Goal: Task Accomplishment & Management: Manage account settings

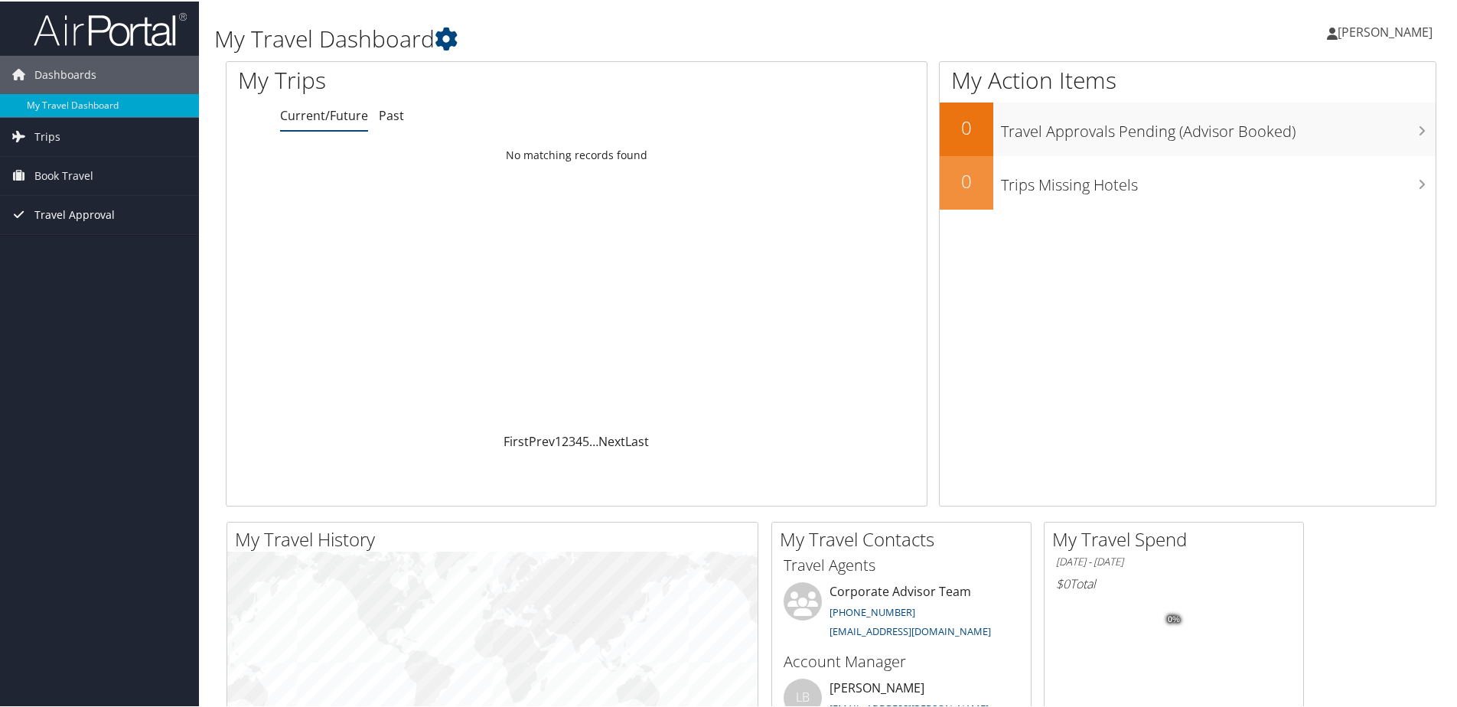
click at [93, 220] on span "Travel Approval" at bounding box center [74, 213] width 80 height 38
click at [84, 235] on link "Pending Trip Approvals" at bounding box center [99, 244] width 199 height 23
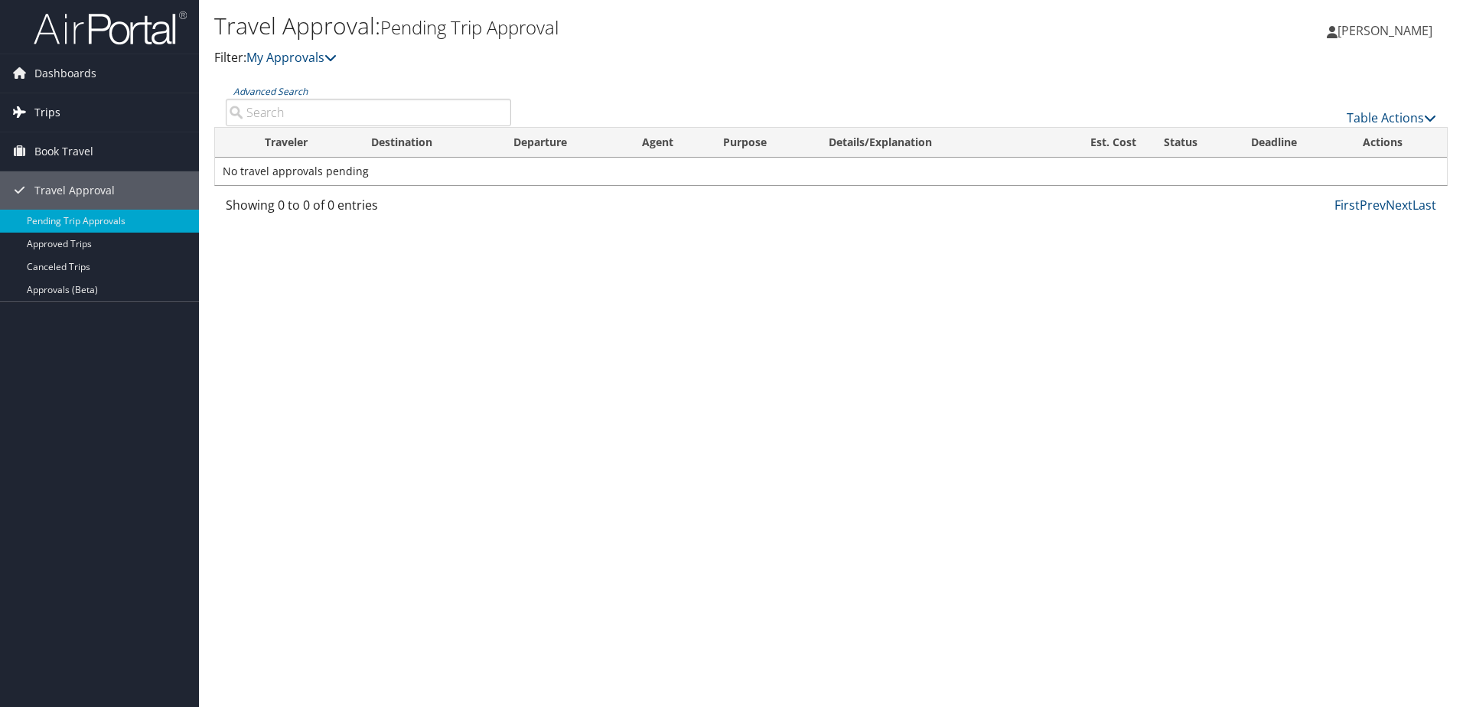
click at [50, 107] on span "Trips" at bounding box center [47, 112] width 26 height 38
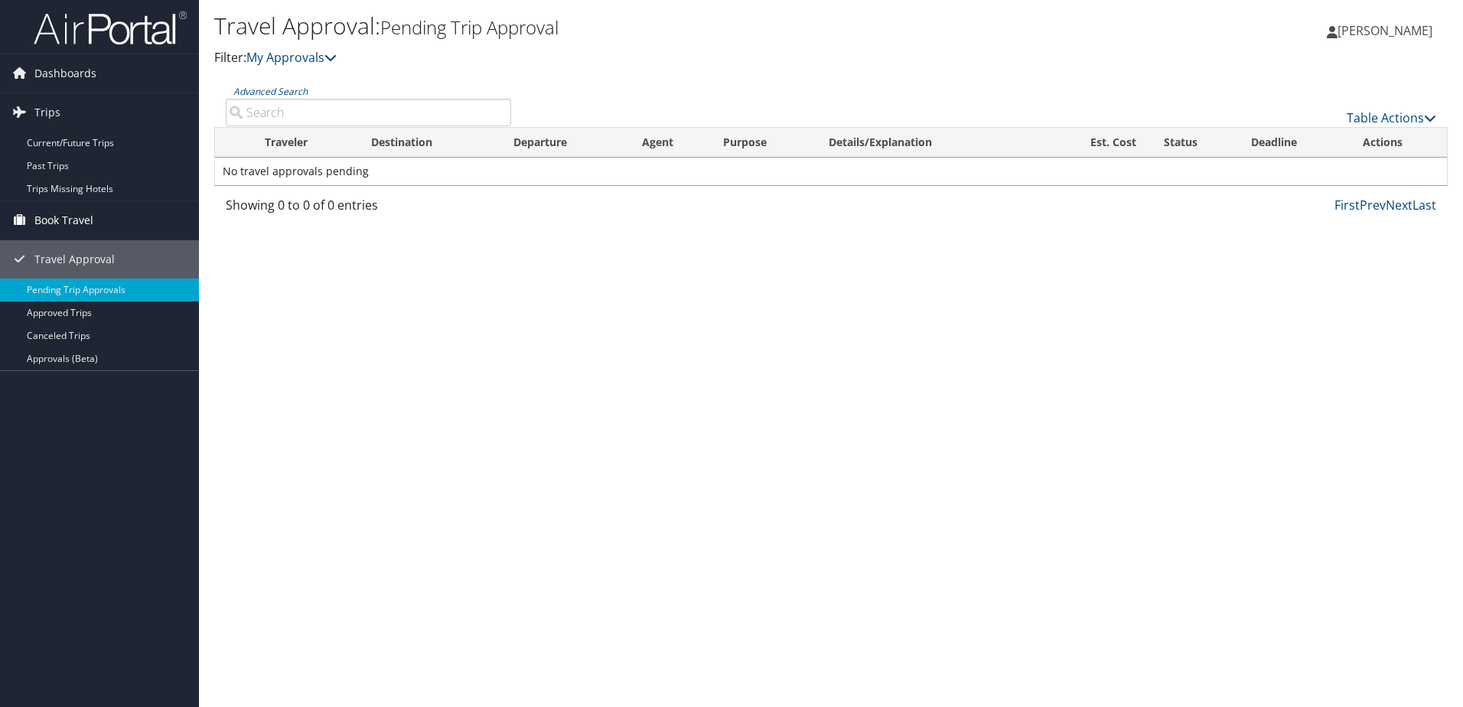
click at [86, 211] on span "Book Travel" at bounding box center [63, 220] width 59 height 38
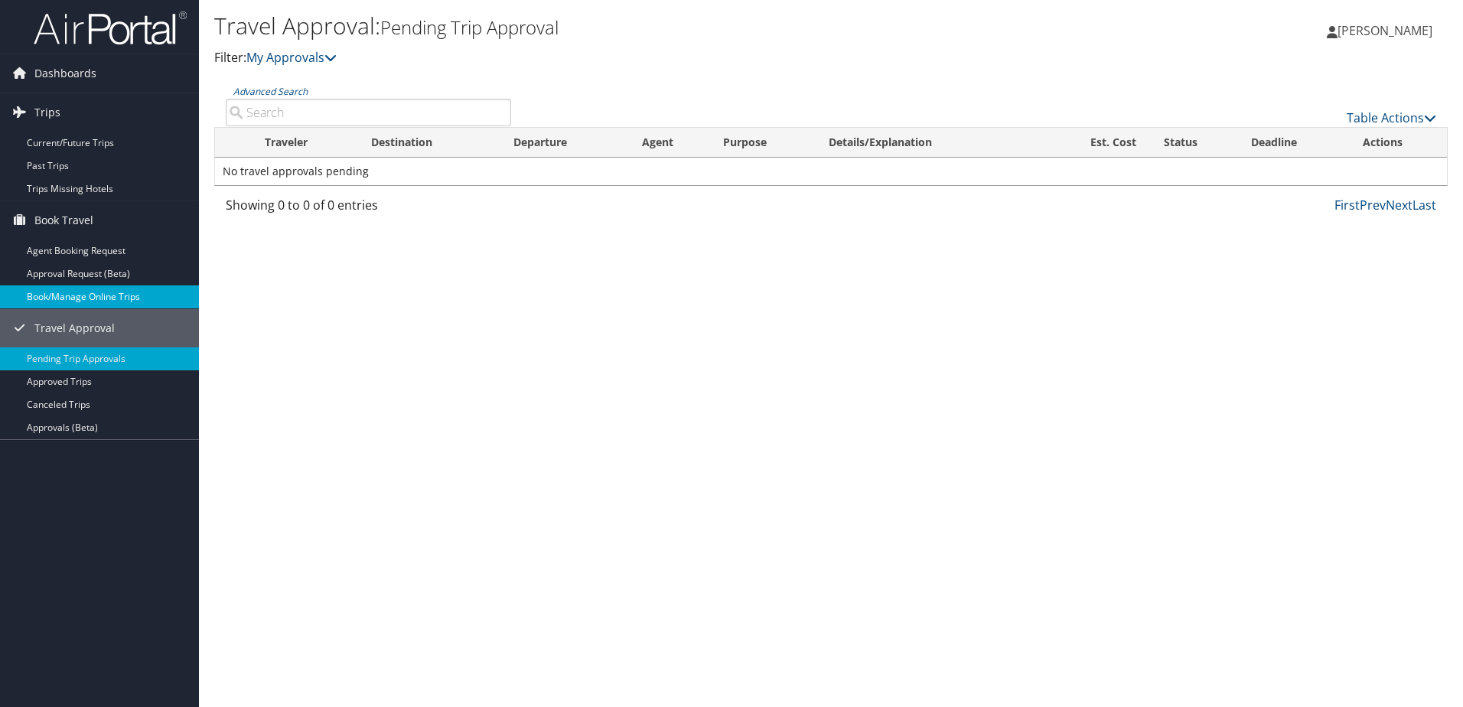
click at [80, 297] on link "Book/Manage Online Trips" at bounding box center [99, 296] width 199 height 23
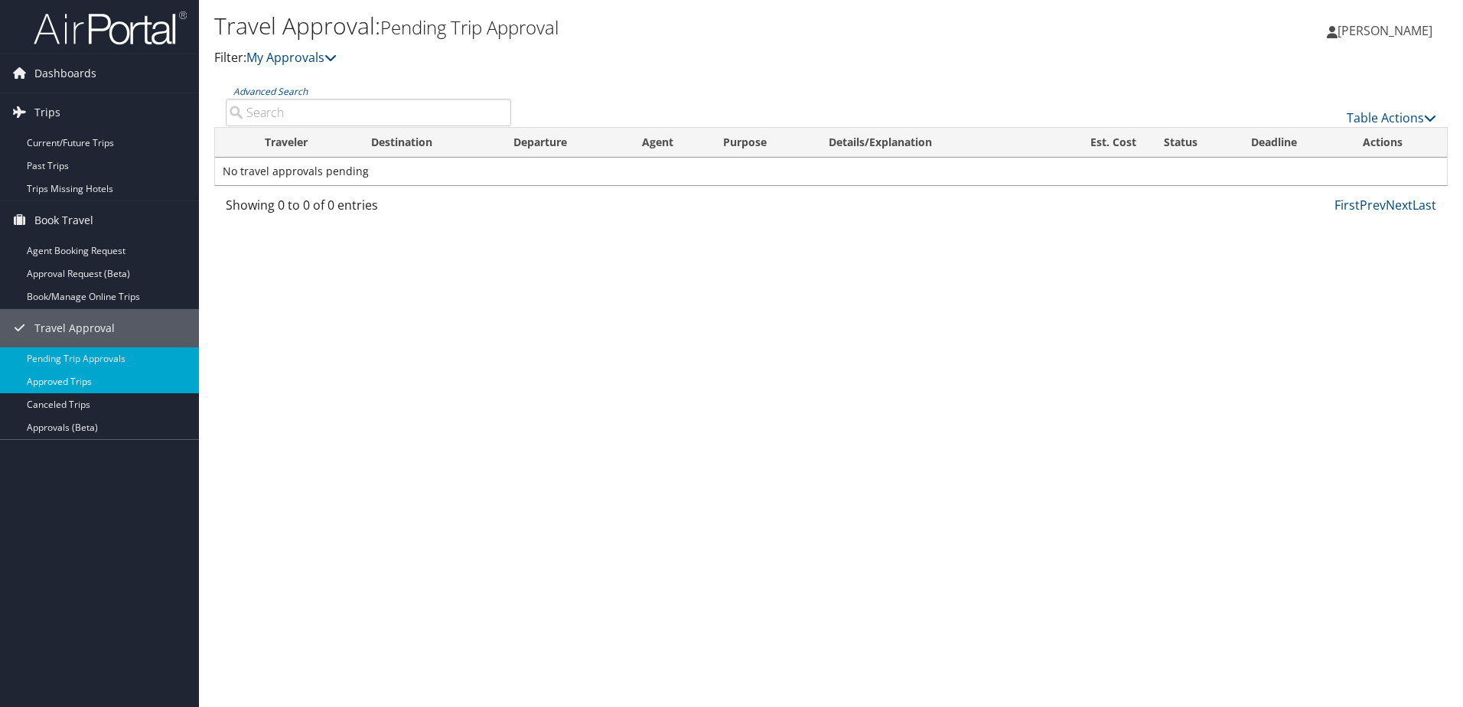
click at [130, 370] on link "Approved Trips" at bounding box center [99, 381] width 199 height 23
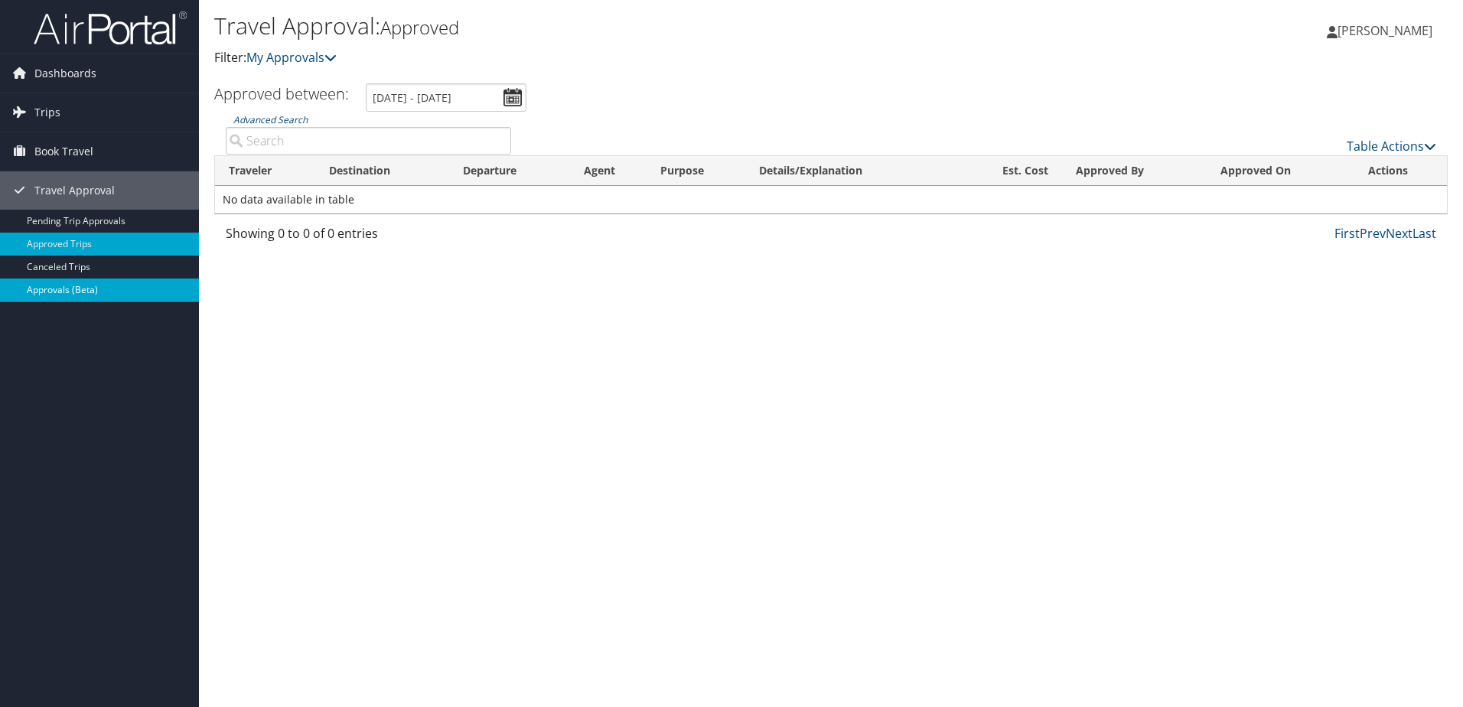
click at [97, 286] on link "Approvals (Beta)" at bounding box center [99, 289] width 199 height 23
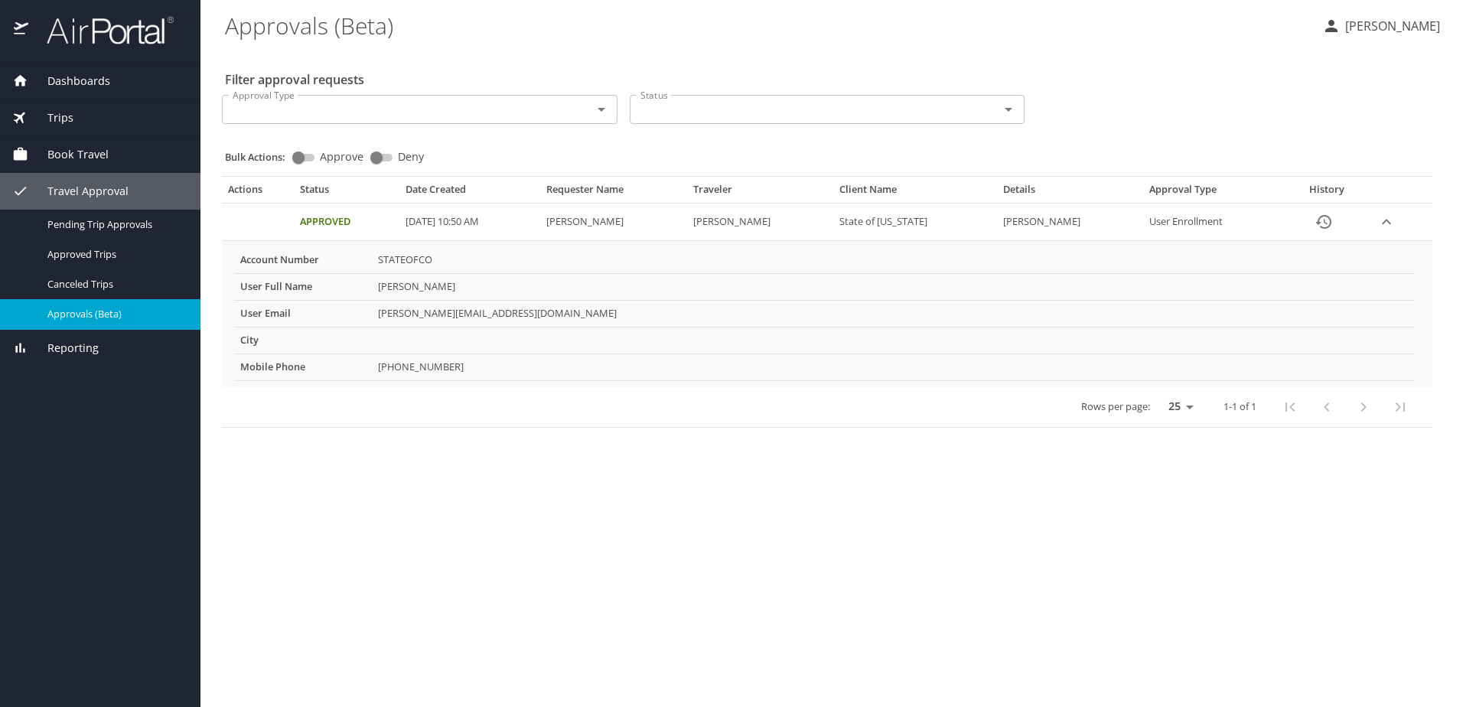
select select "US"
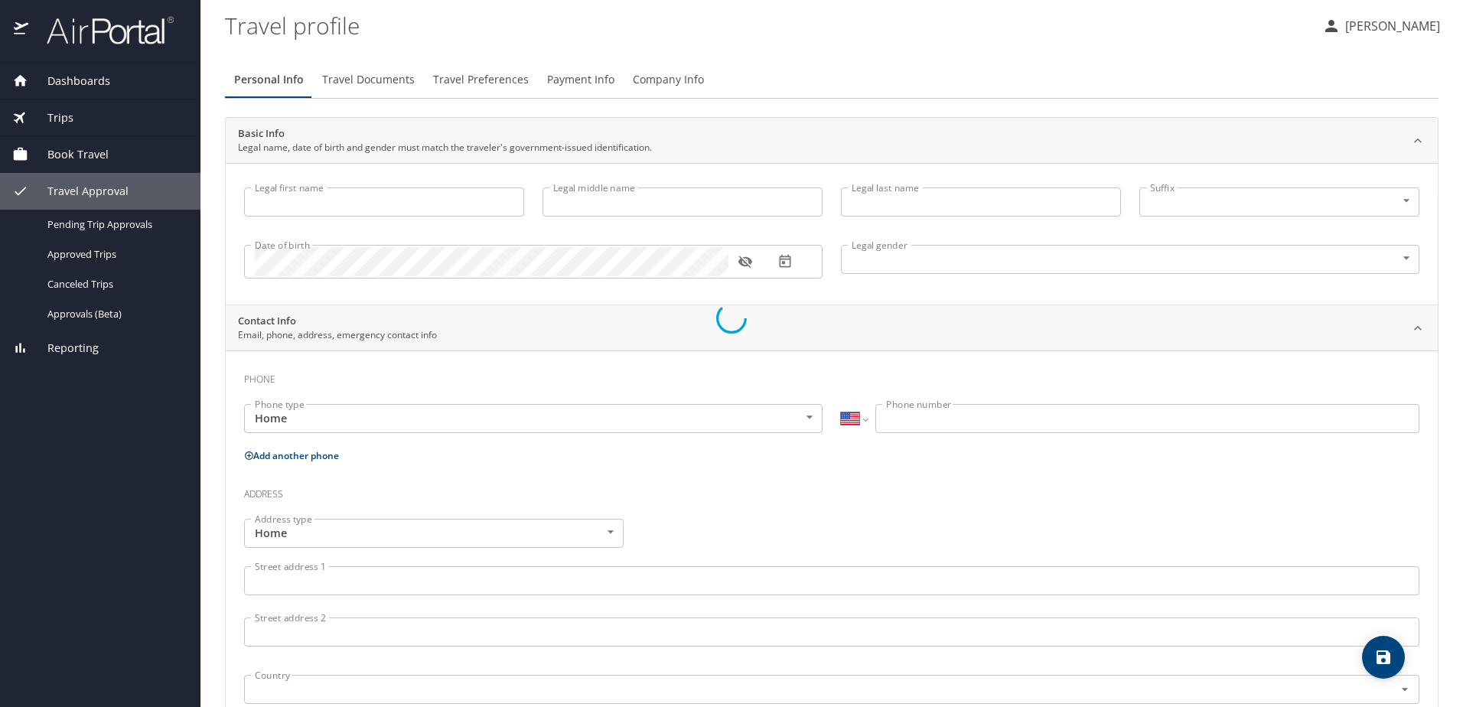
type input "Jacynda"
type input "Helen"
type input "Raiser"
type input "Female"
type input "Susan"
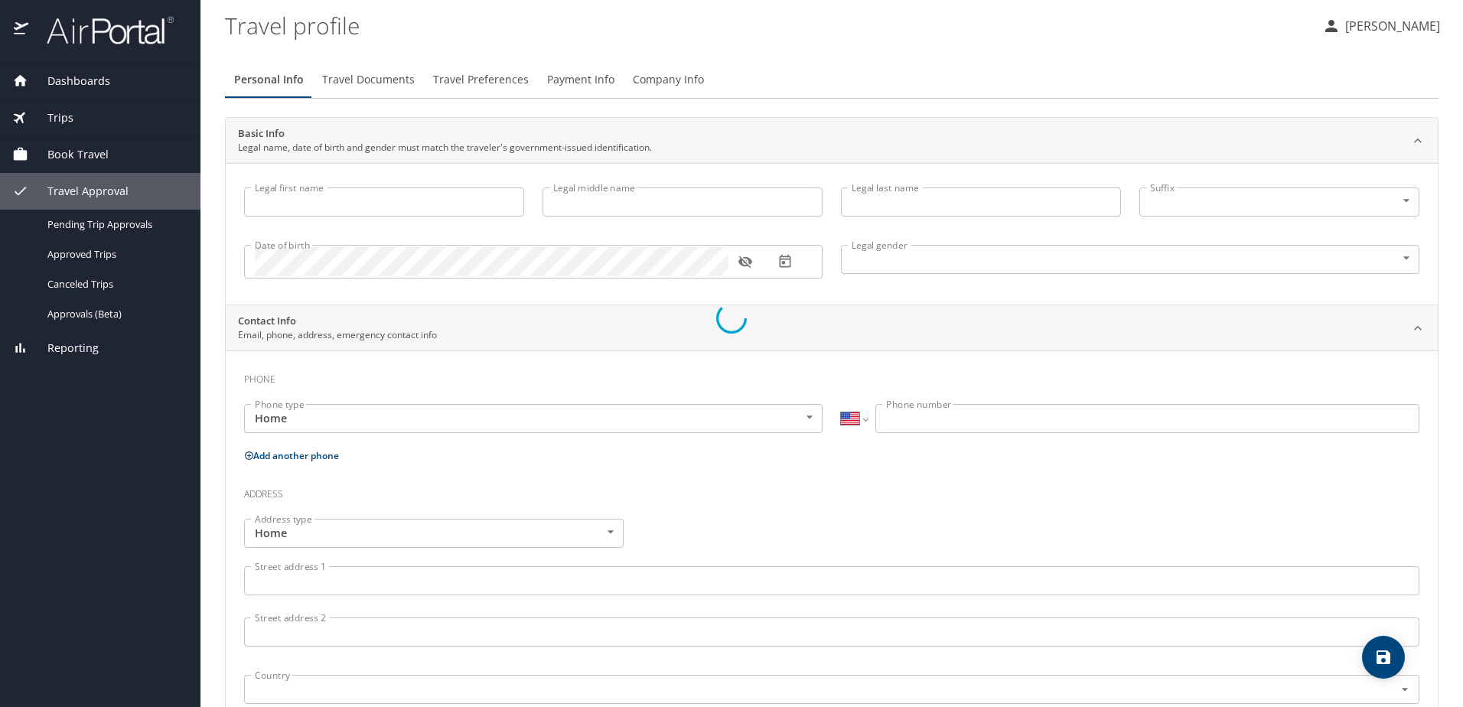
type input "Raiser"
type input "(303) 332-2557"
type input "susraiser@comcast.net"
select select "US"
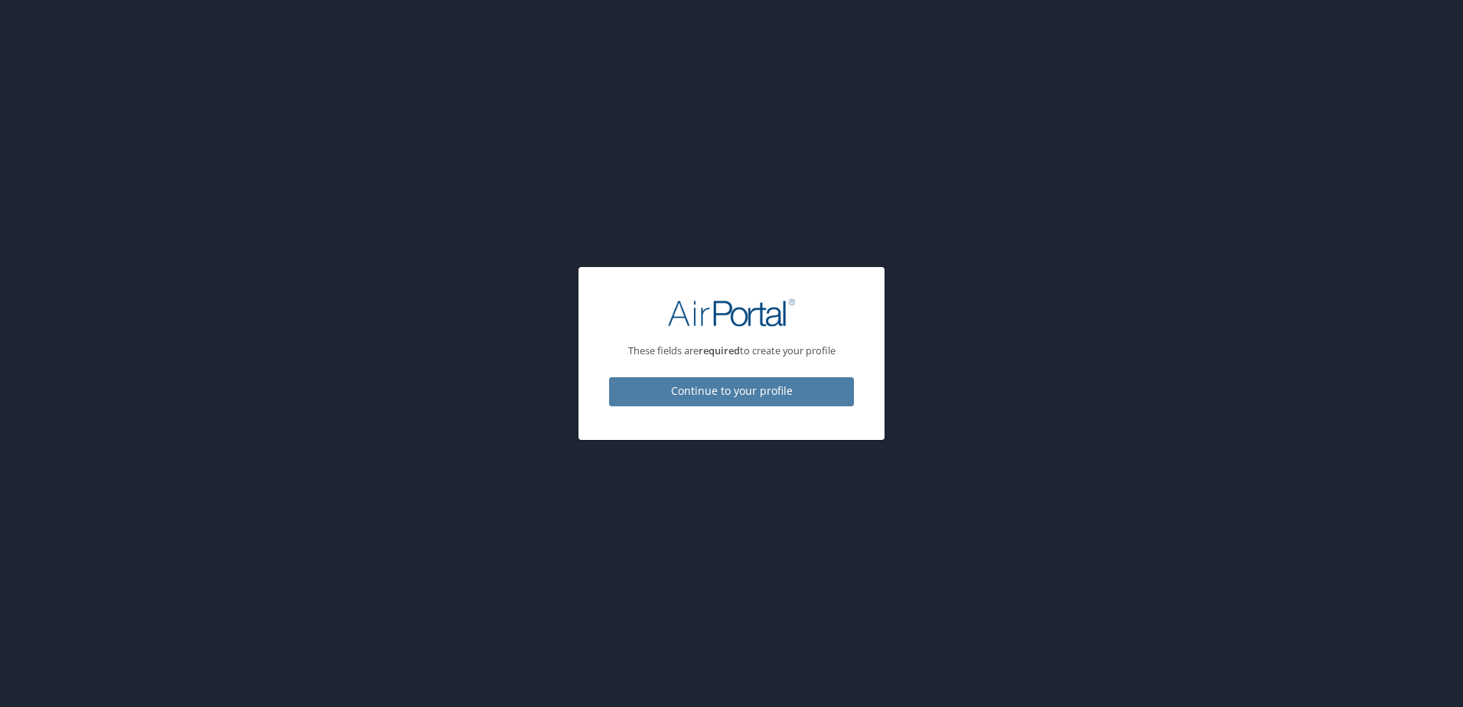
click at [667, 398] on span "Continue to your profile" at bounding box center [731, 391] width 220 height 19
select select "US"
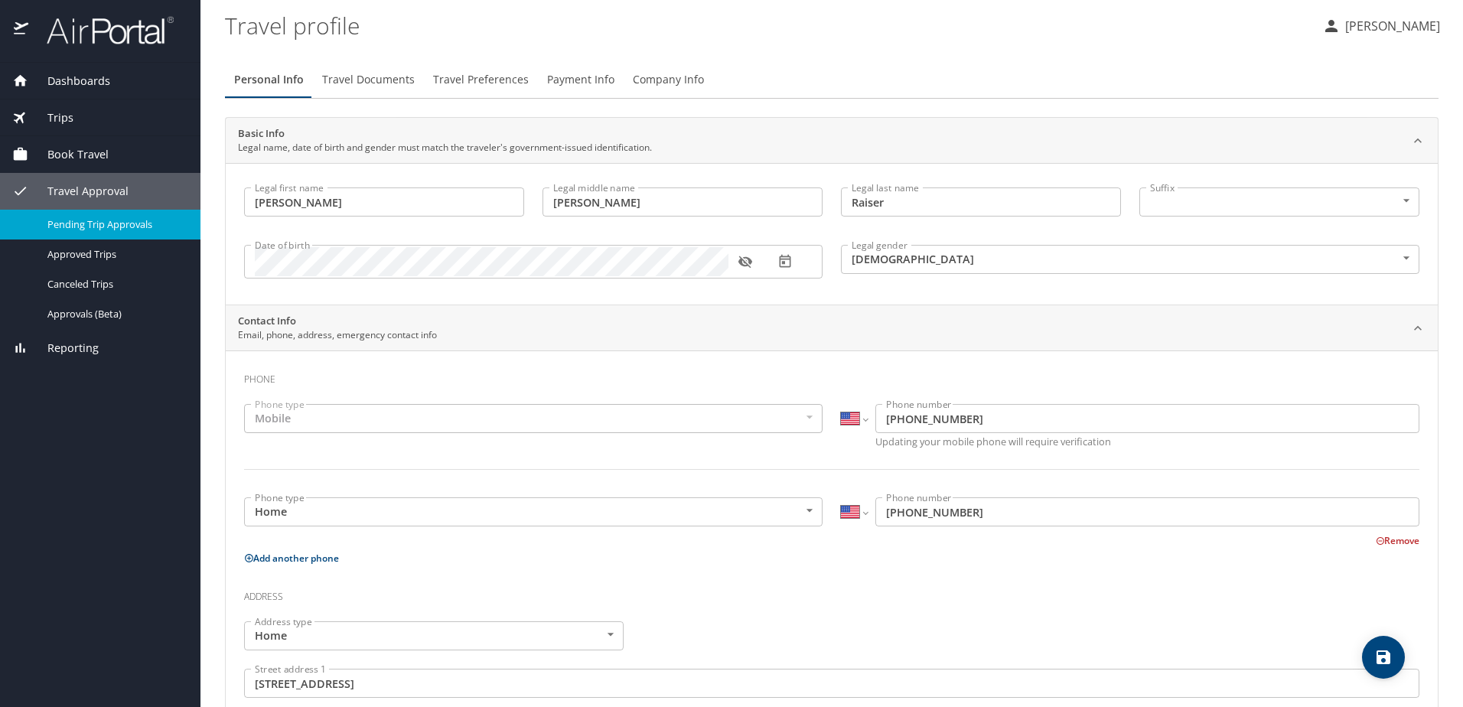
click at [144, 231] on span "Pending Trip Approvals" at bounding box center [114, 224] width 135 height 15
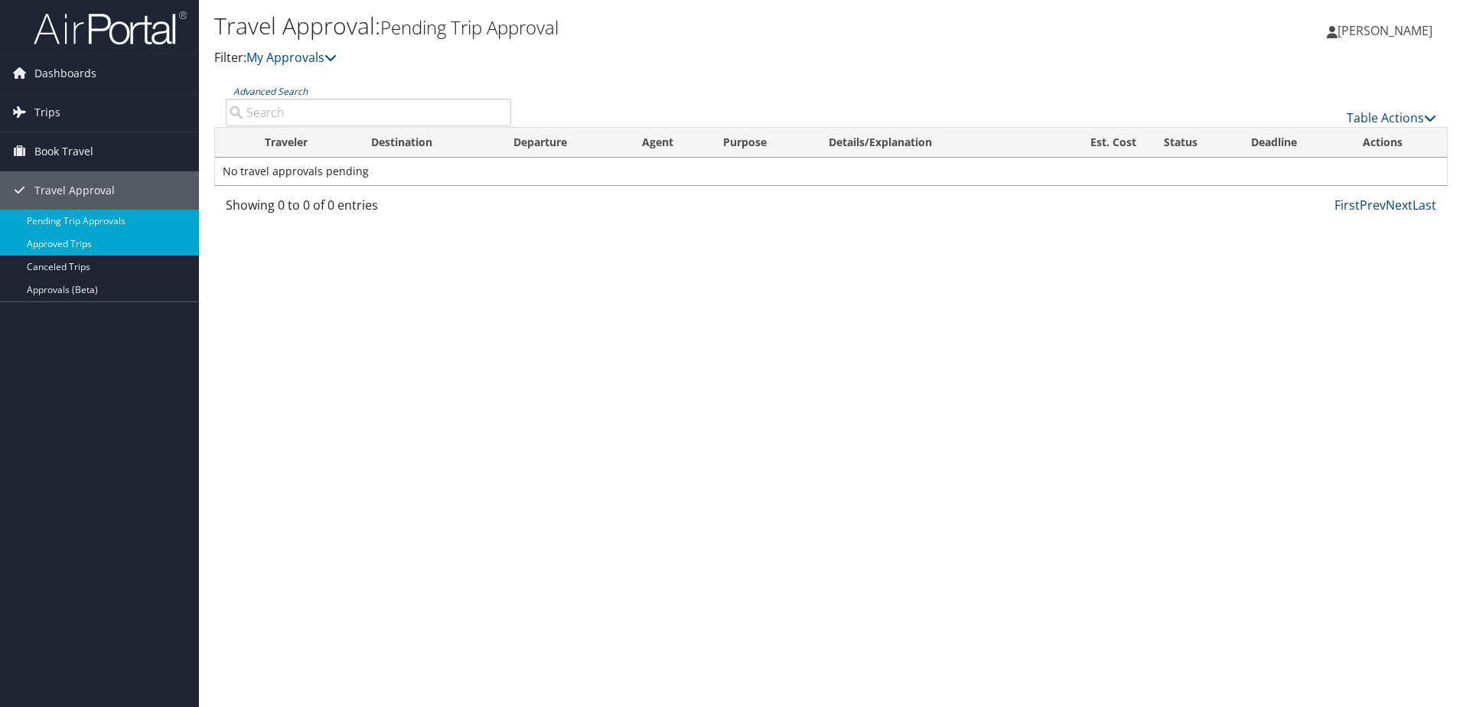
click at [131, 254] on link "Approved Trips" at bounding box center [99, 244] width 199 height 23
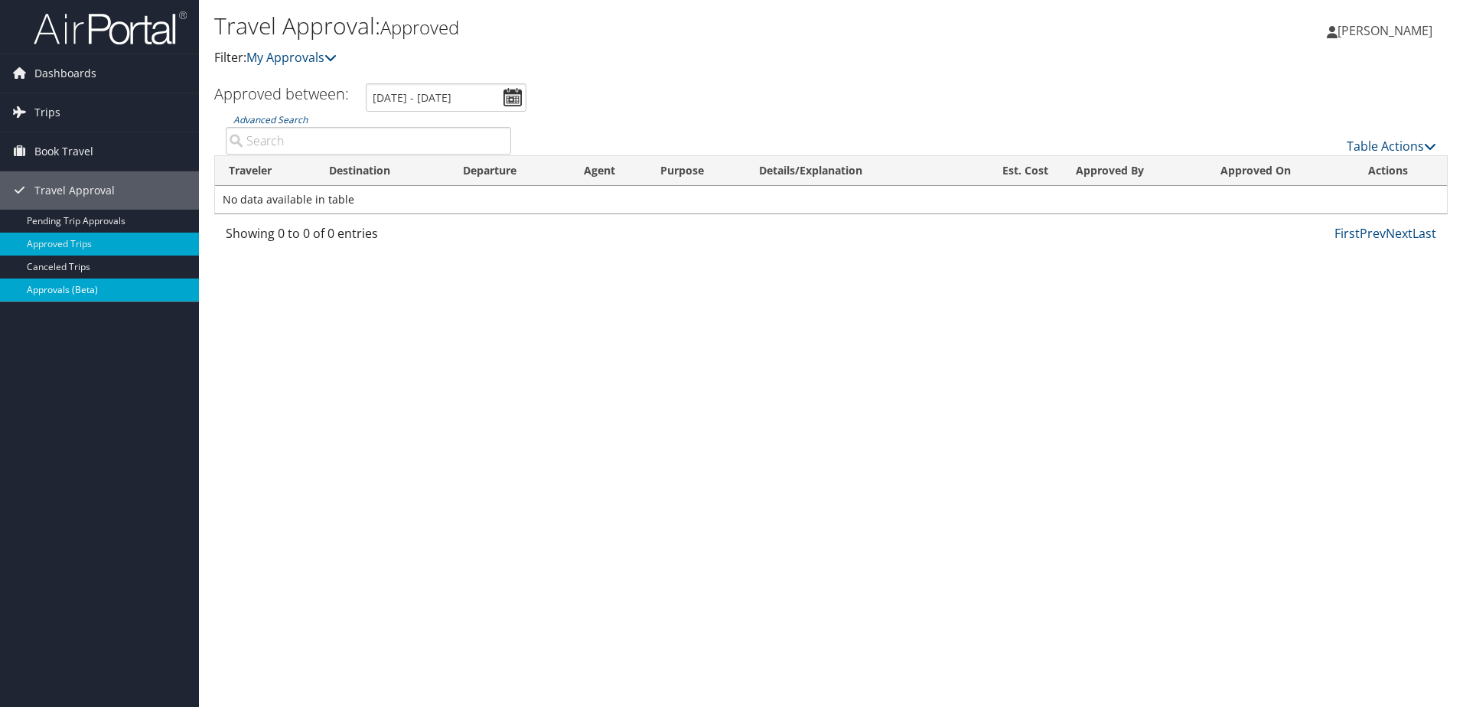
click at [132, 284] on link "Approvals (Beta)" at bounding box center [99, 289] width 199 height 23
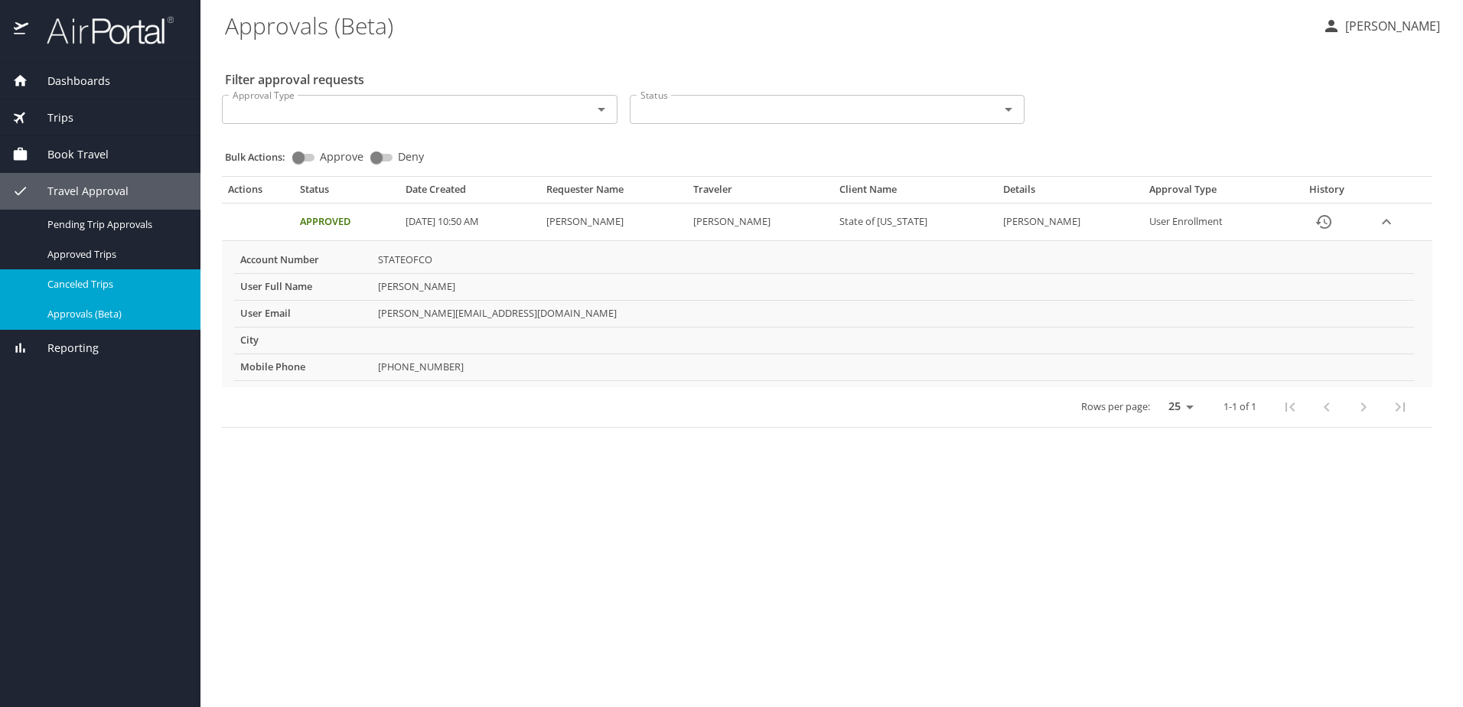
select select "US"
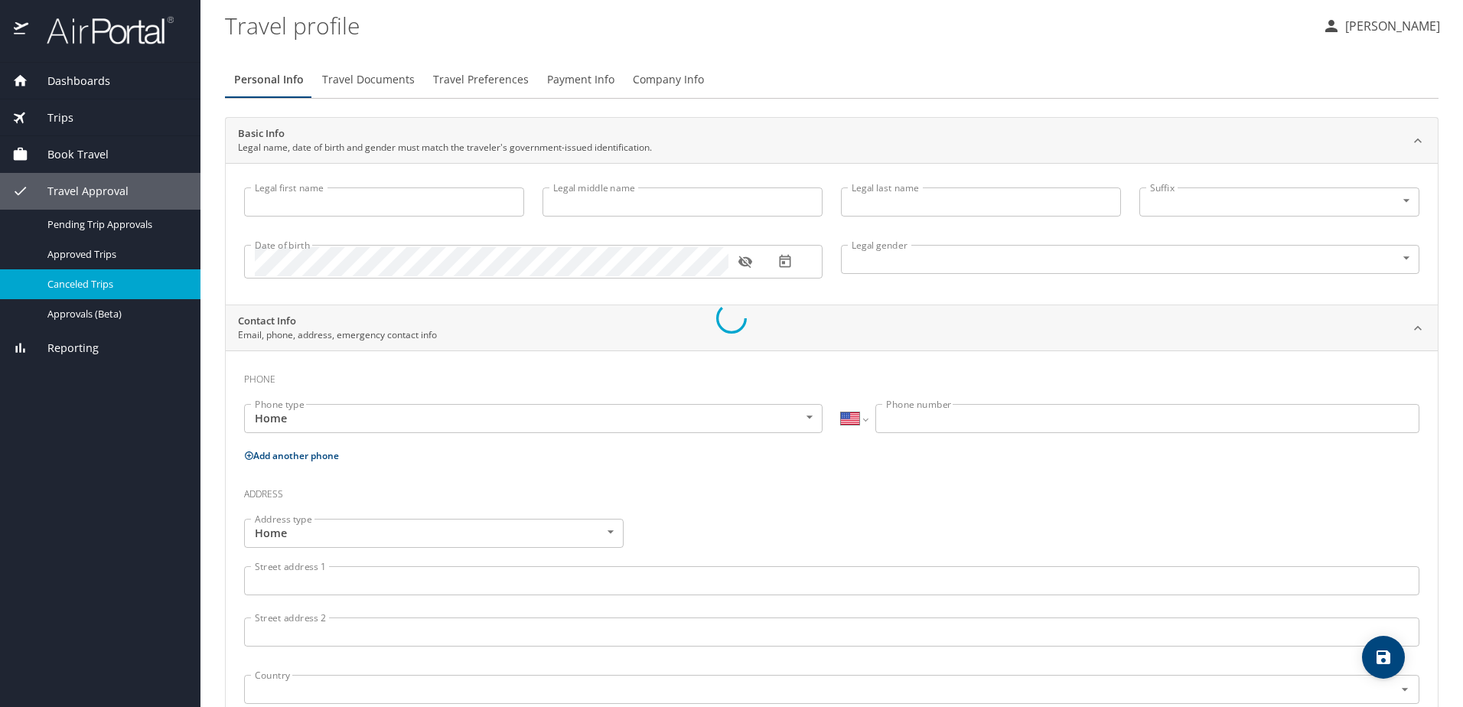
type input "Jacynda"
type input "Helen"
type input "Raiser"
type input "Female"
type input "Susan"
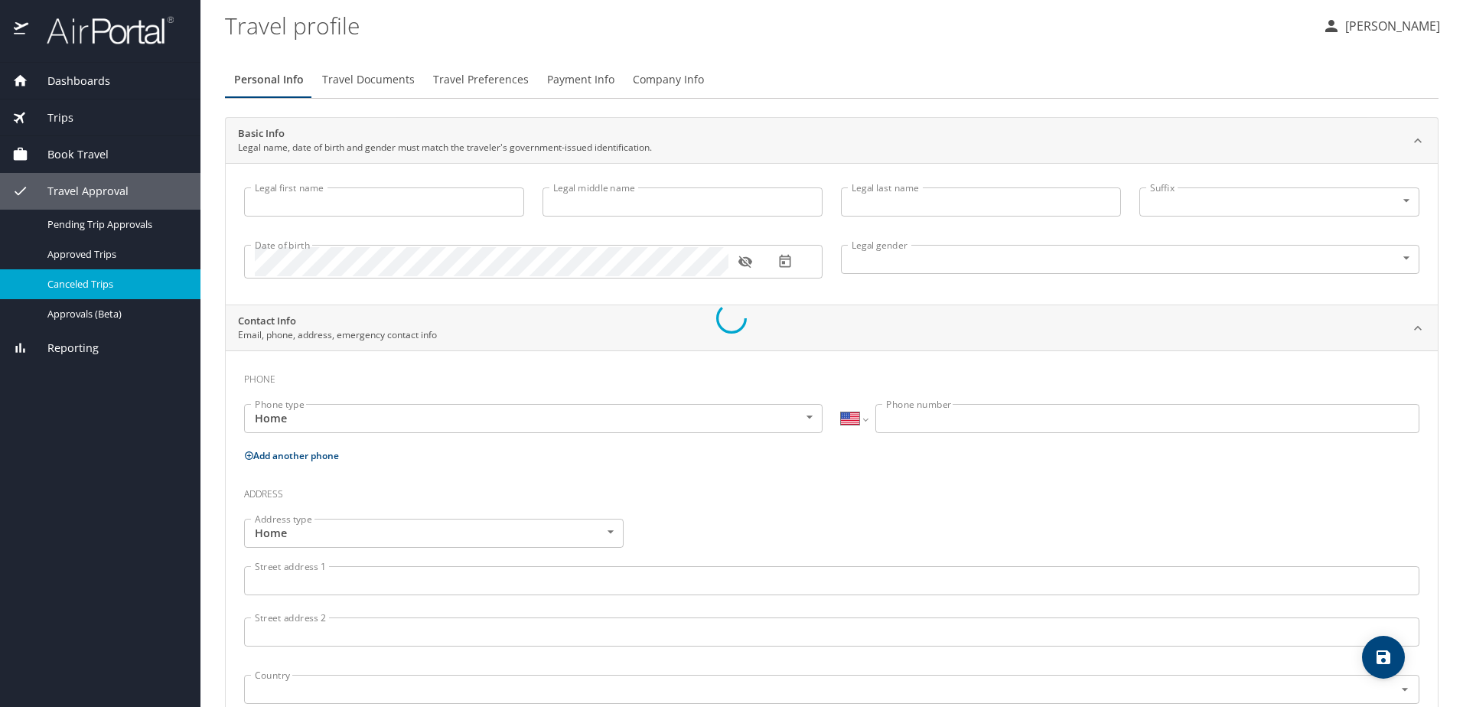
type input "Raiser"
type input "(303) 332-2557"
type input "susraiser@comcast.net"
select select "US"
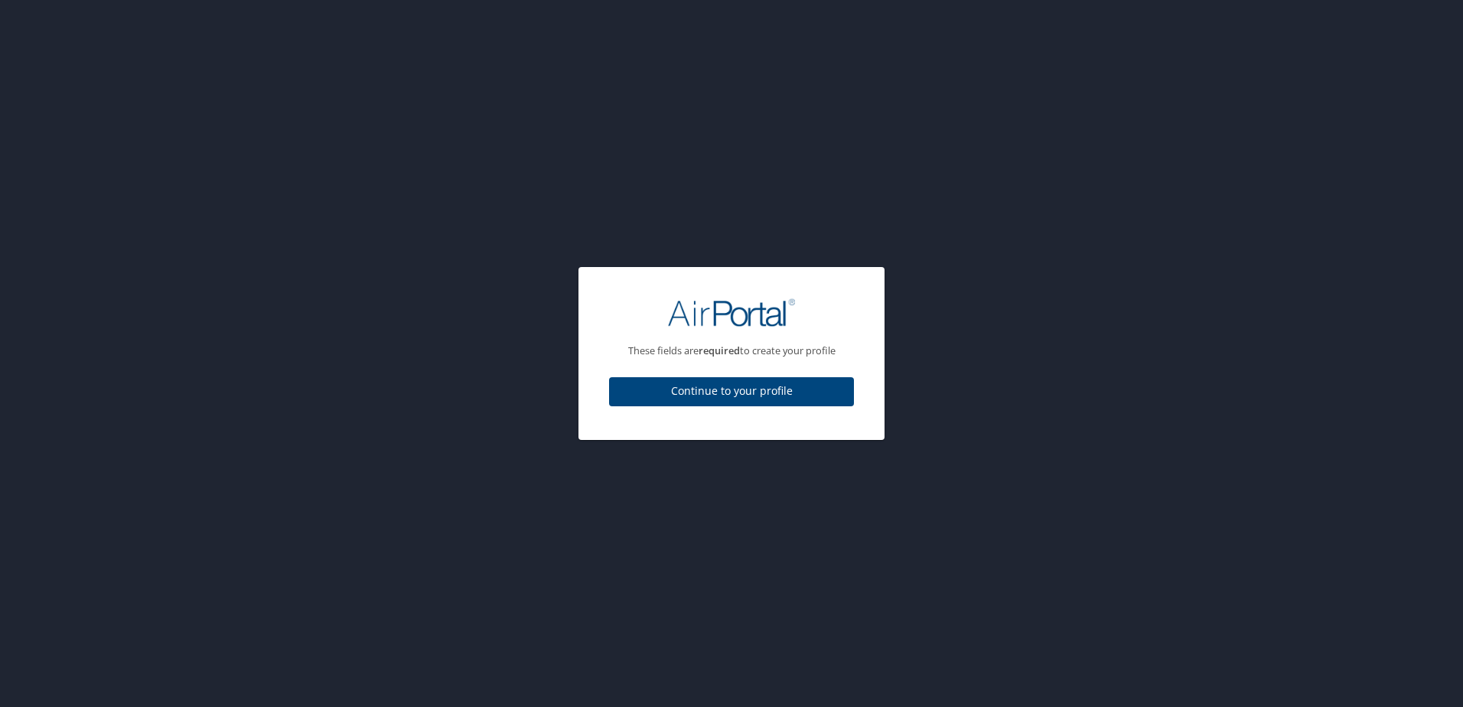
click at [789, 400] on span "Continue to your profile" at bounding box center [731, 391] width 220 height 19
select select "US"
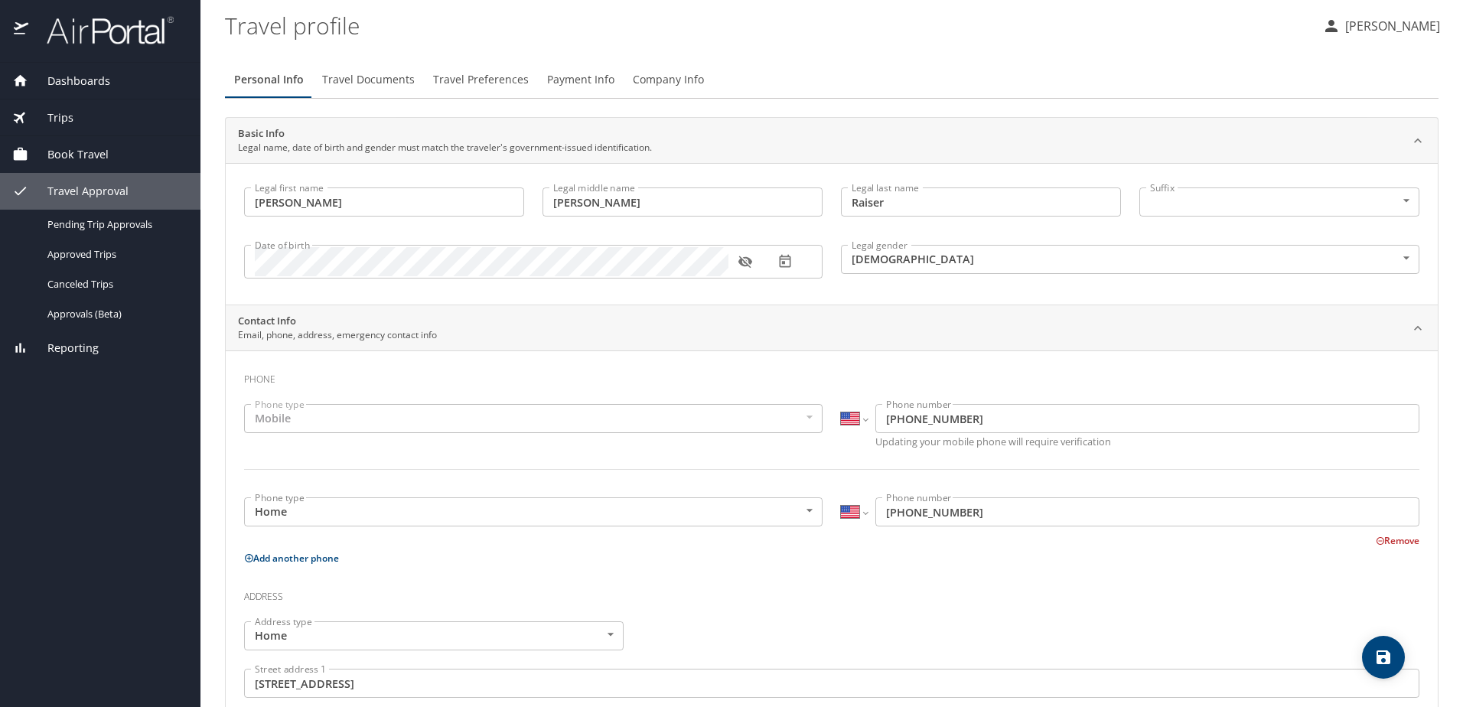
click at [412, 103] on div "Personal Info Travel Documents Travel Preferences Payment Info Company Info Bas…" at bounding box center [831, 556] width 1213 height 990
click at [397, 84] on span "Travel Documents" at bounding box center [368, 79] width 93 height 19
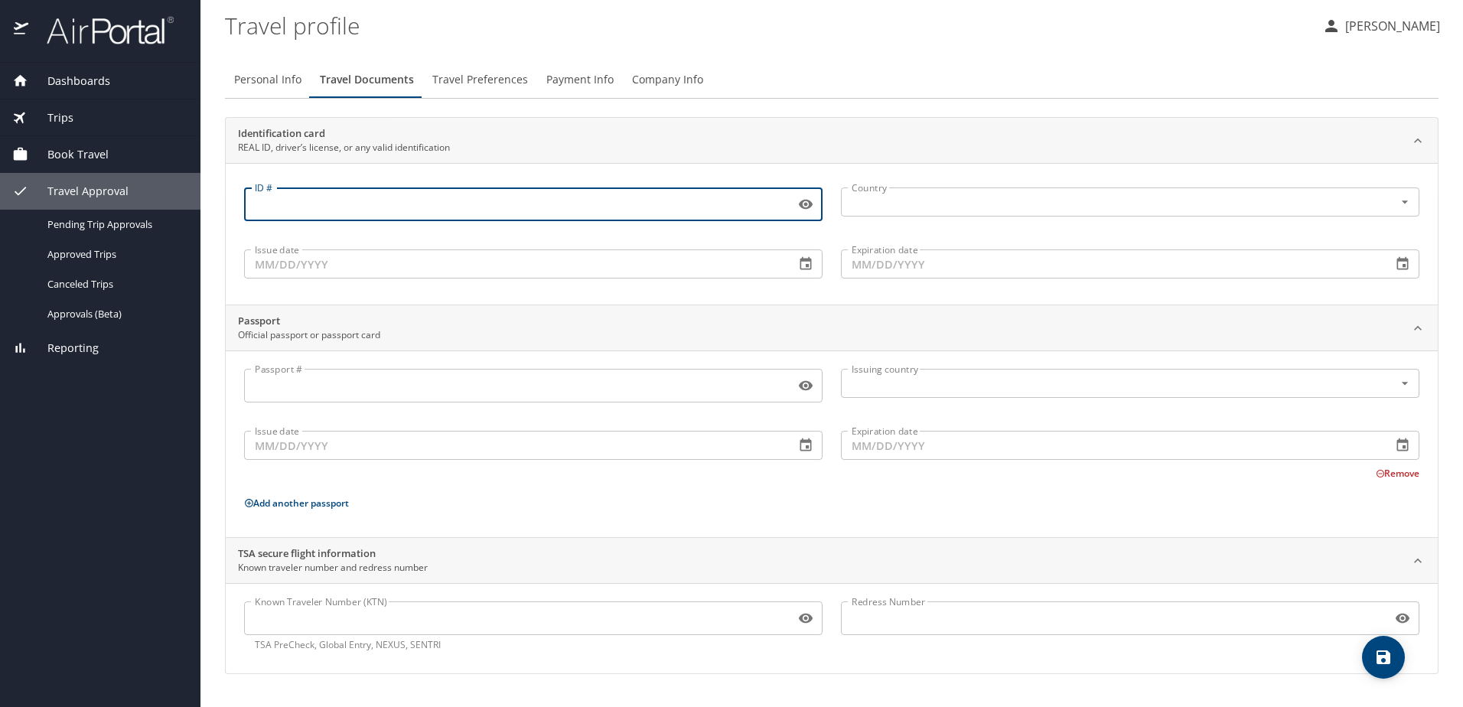
click at [405, 205] on input "ID #" at bounding box center [516, 204] width 545 height 29
click at [511, 203] on input "ID #" at bounding box center [516, 204] width 545 height 29
click at [474, 78] on span "Travel Preferences" at bounding box center [480, 79] width 96 height 19
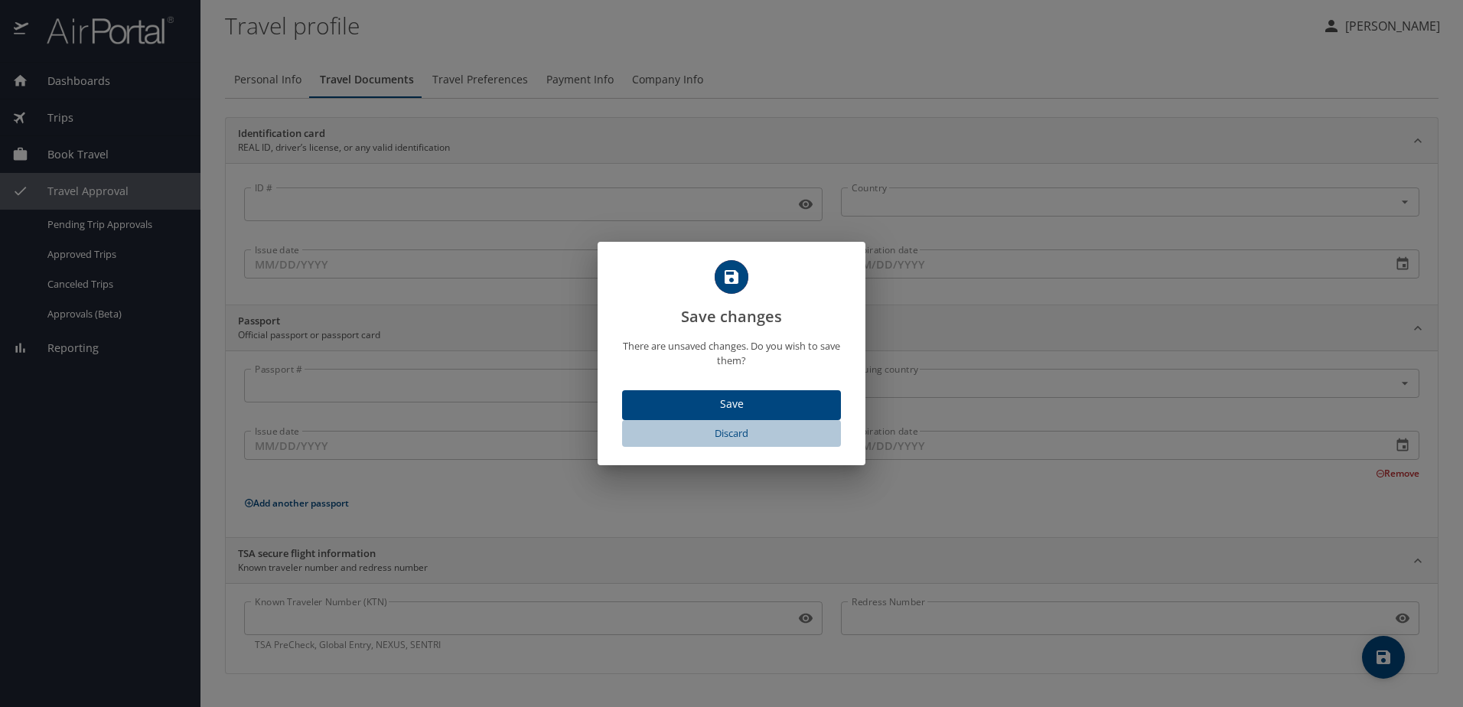
click at [721, 439] on span "Discard" at bounding box center [731, 434] width 207 height 18
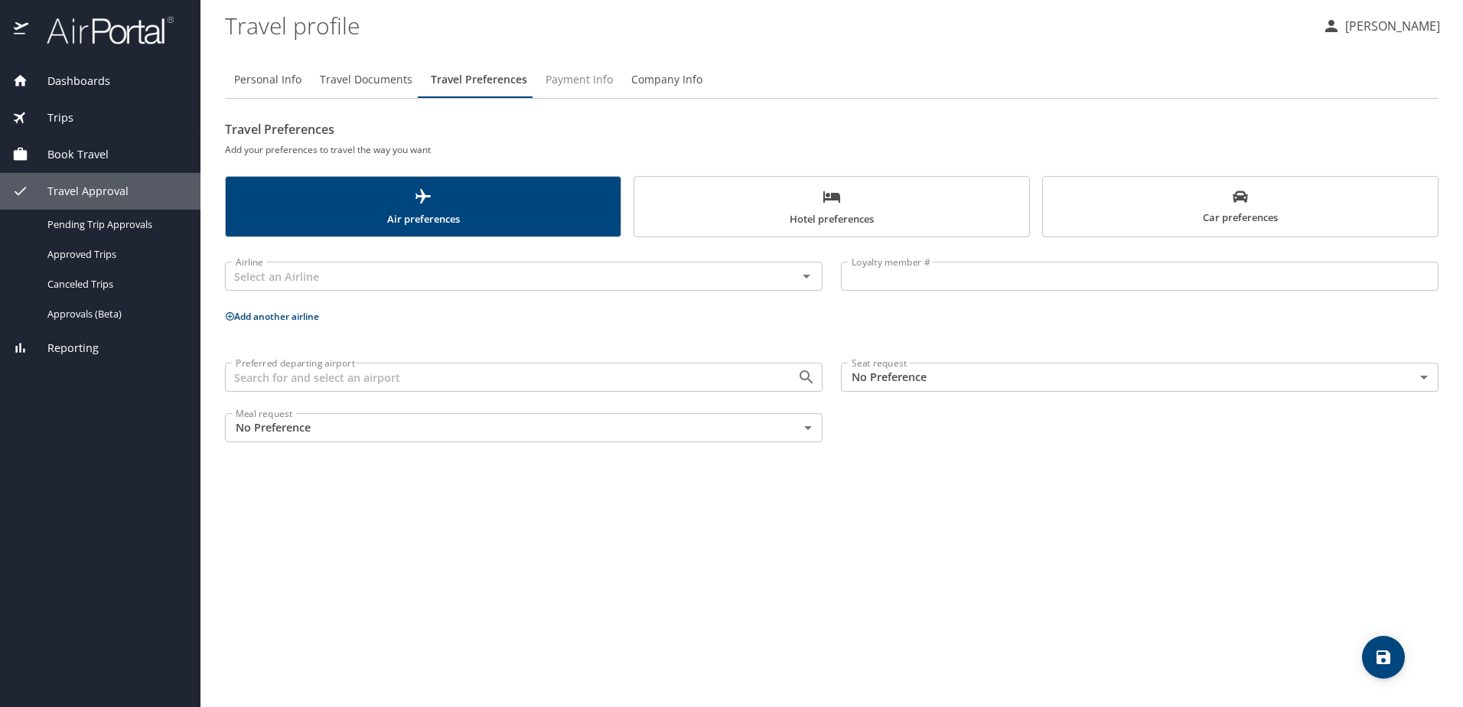
click at [587, 81] on span "Payment Info" at bounding box center [578, 79] width 67 height 19
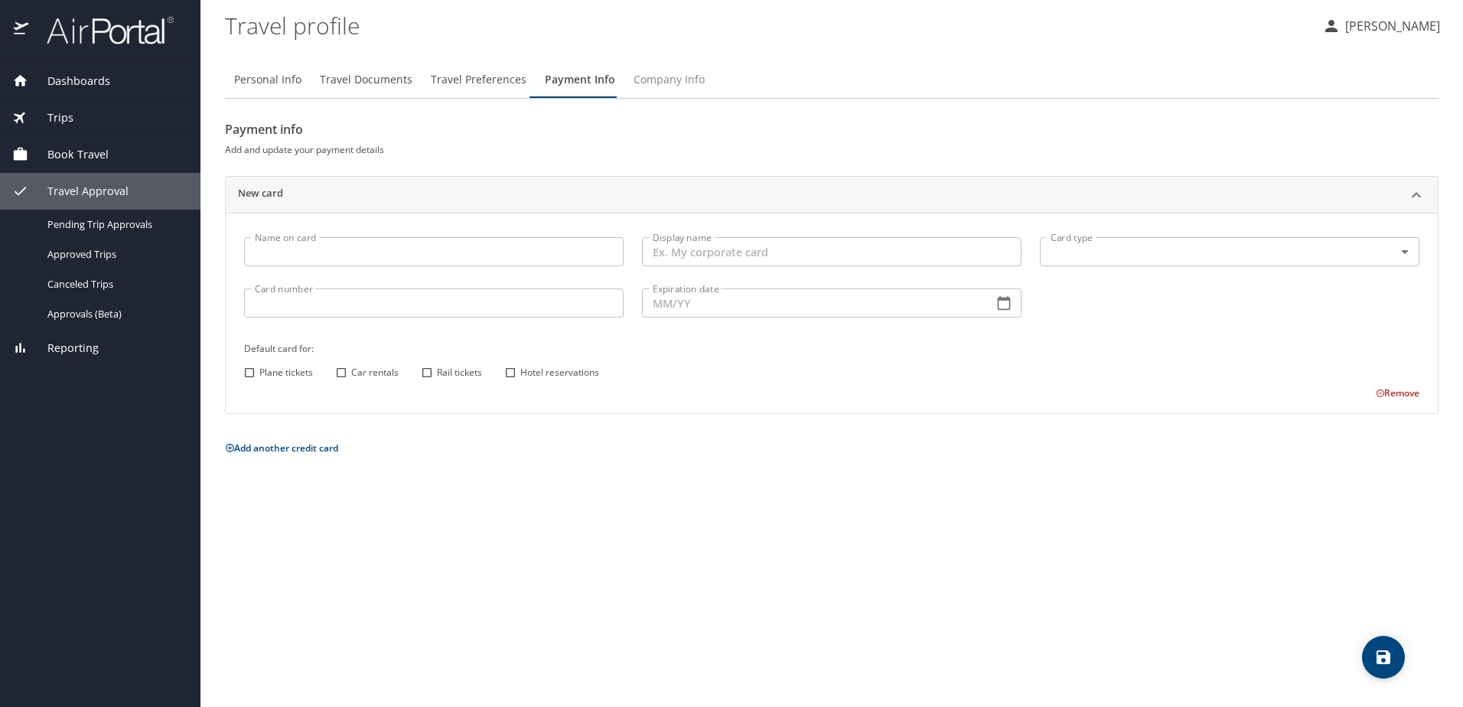
click at [672, 82] on span "Company Info" at bounding box center [668, 79] width 71 height 19
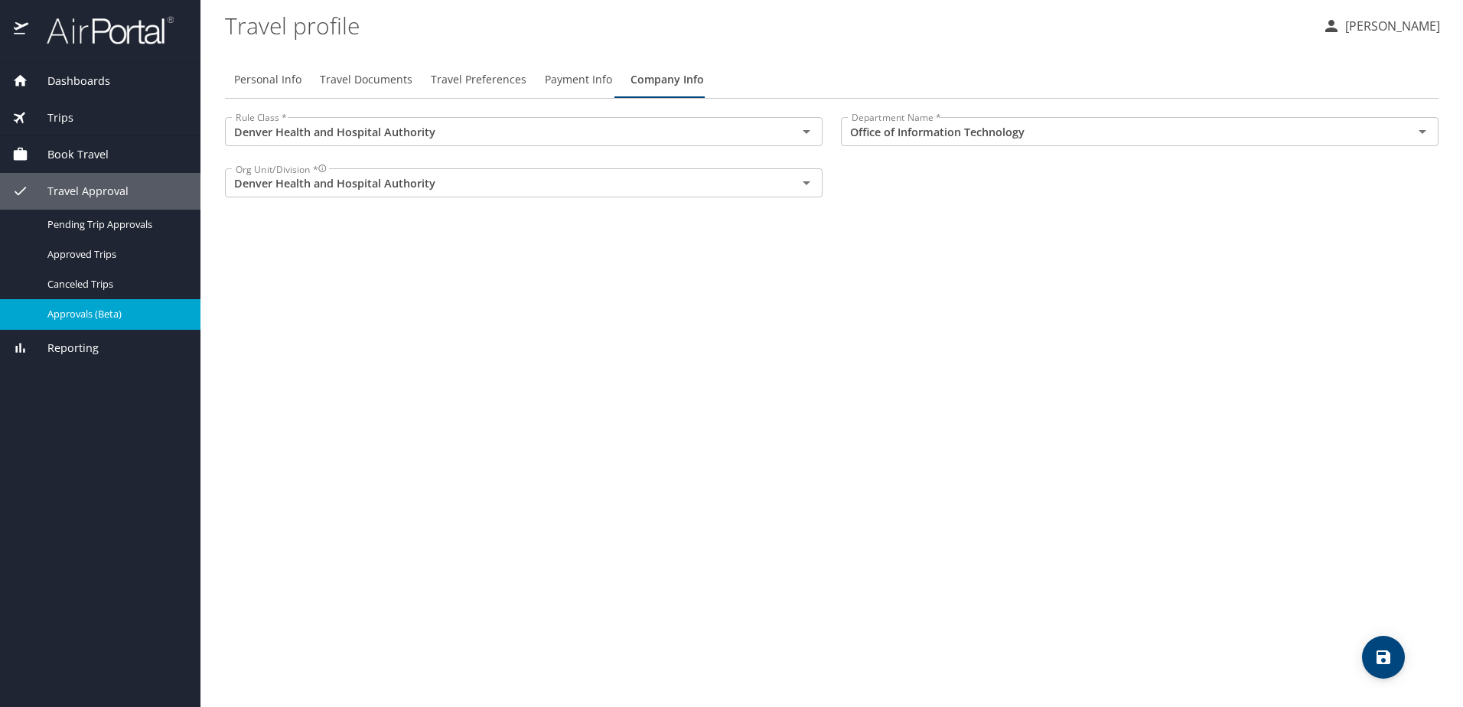
click at [126, 319] on span "Approvals (Beta)" at bounding box center [114, 314] width 135 height 15
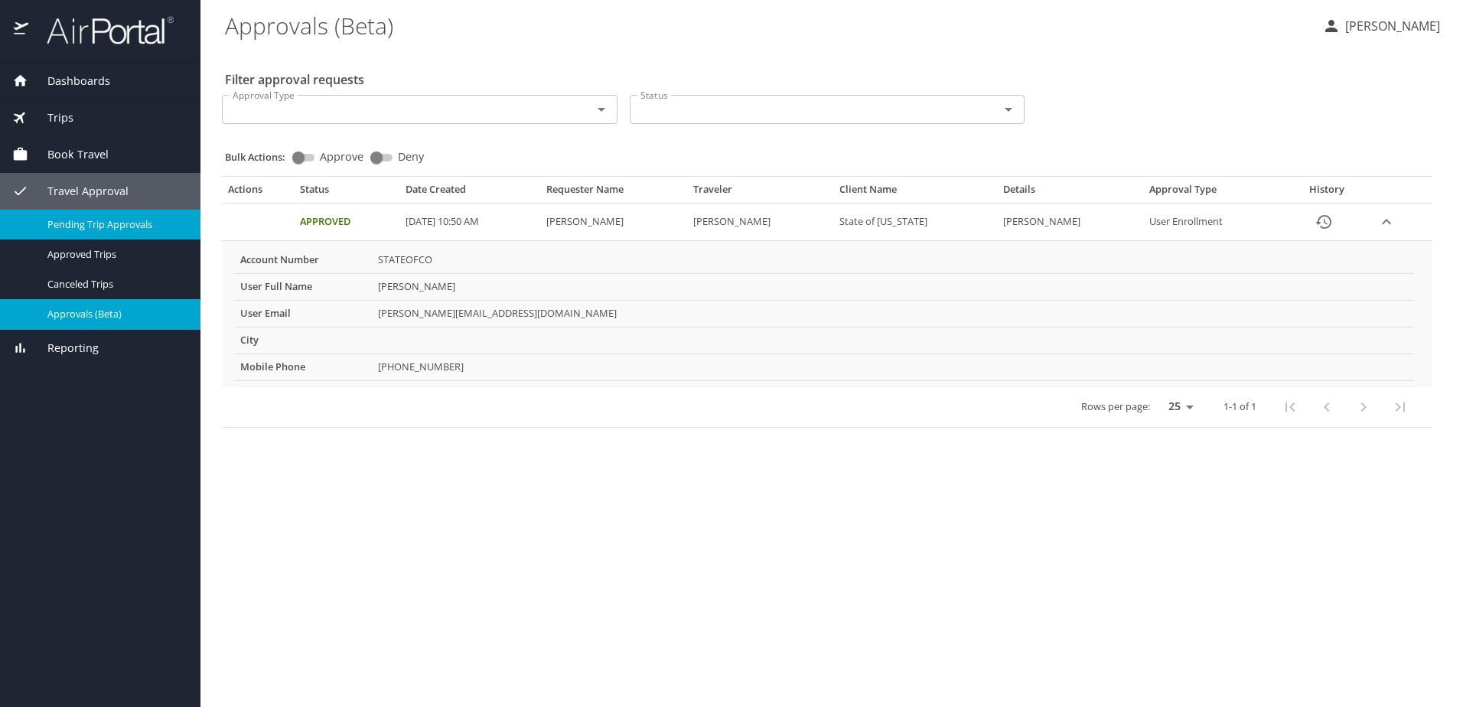
click at [117, 227] on span "Pending Trip Approvals" at bounding box center [114, 224] width 135 height 15
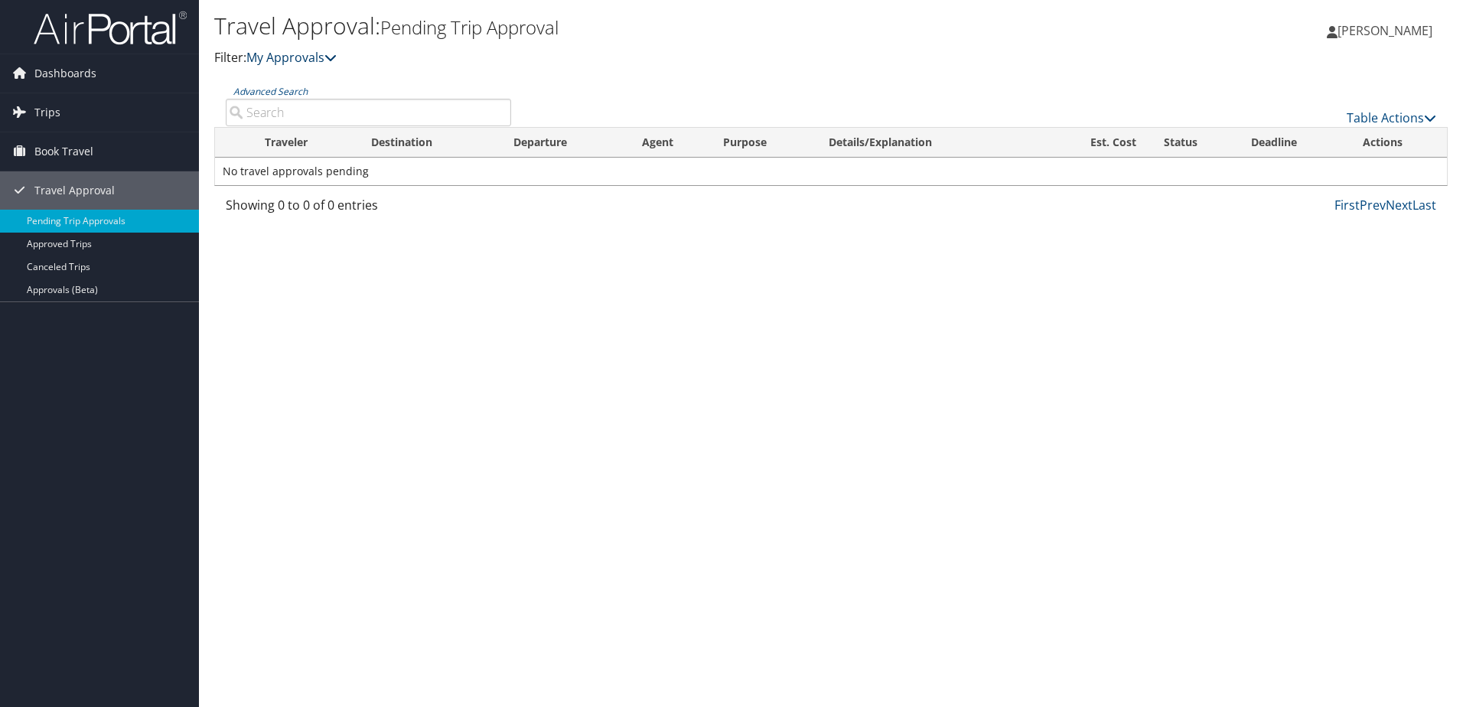
click at [295, 63] on link "My Approvals" at bounding box center [291, 57] width 90 height 17
click at [293, 54] on link "My Approvals" at bounding box center [291, 57] width 90 height 17
click at [301, 53] on link "My Approvals" at bounding box center [291, 57] width 90 height 17
click at [333, 58] on icon at bounding box center [330, 57] width 12 height 12
click at [333, 57] on icon at bounding box center [330, 57] width 12 height 12
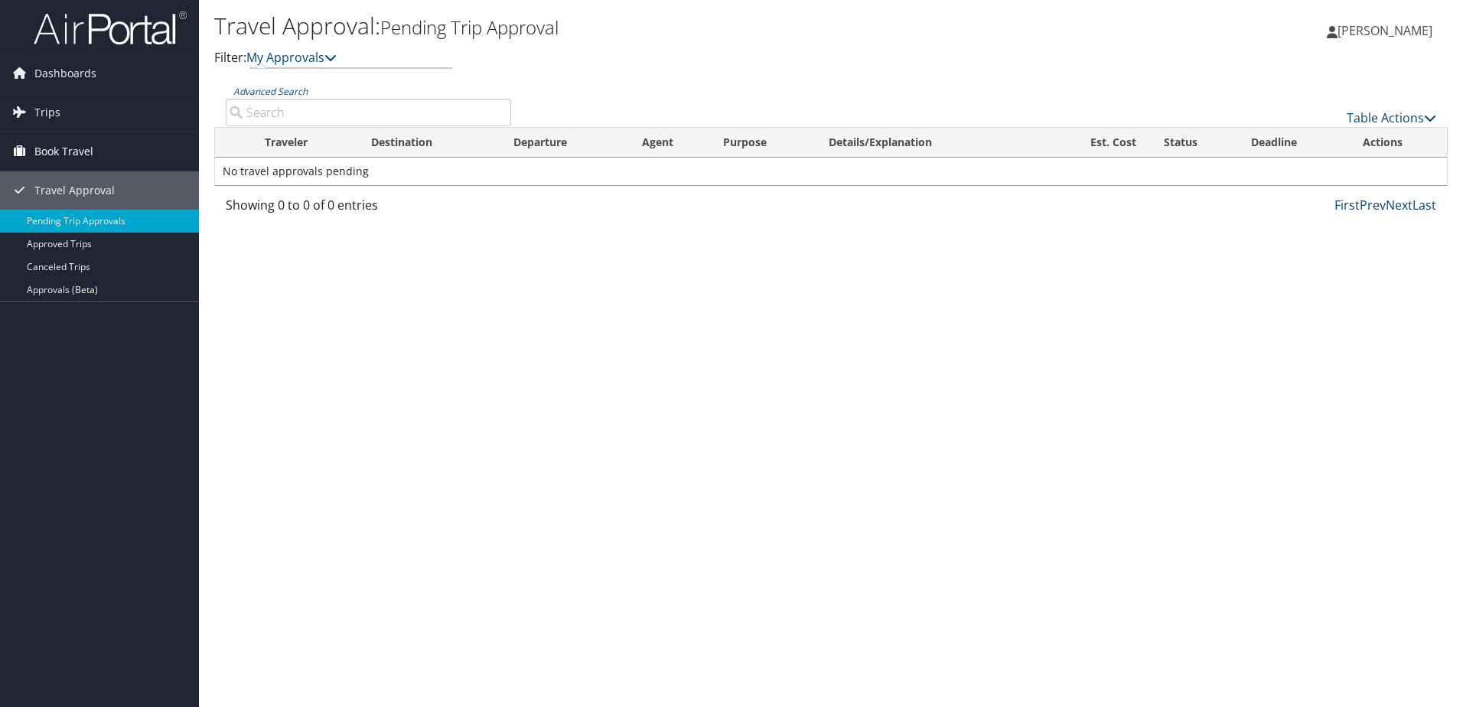
click at [84, 145] on span "Book Travel" at bounding box center [63, 151] width 59 height 38
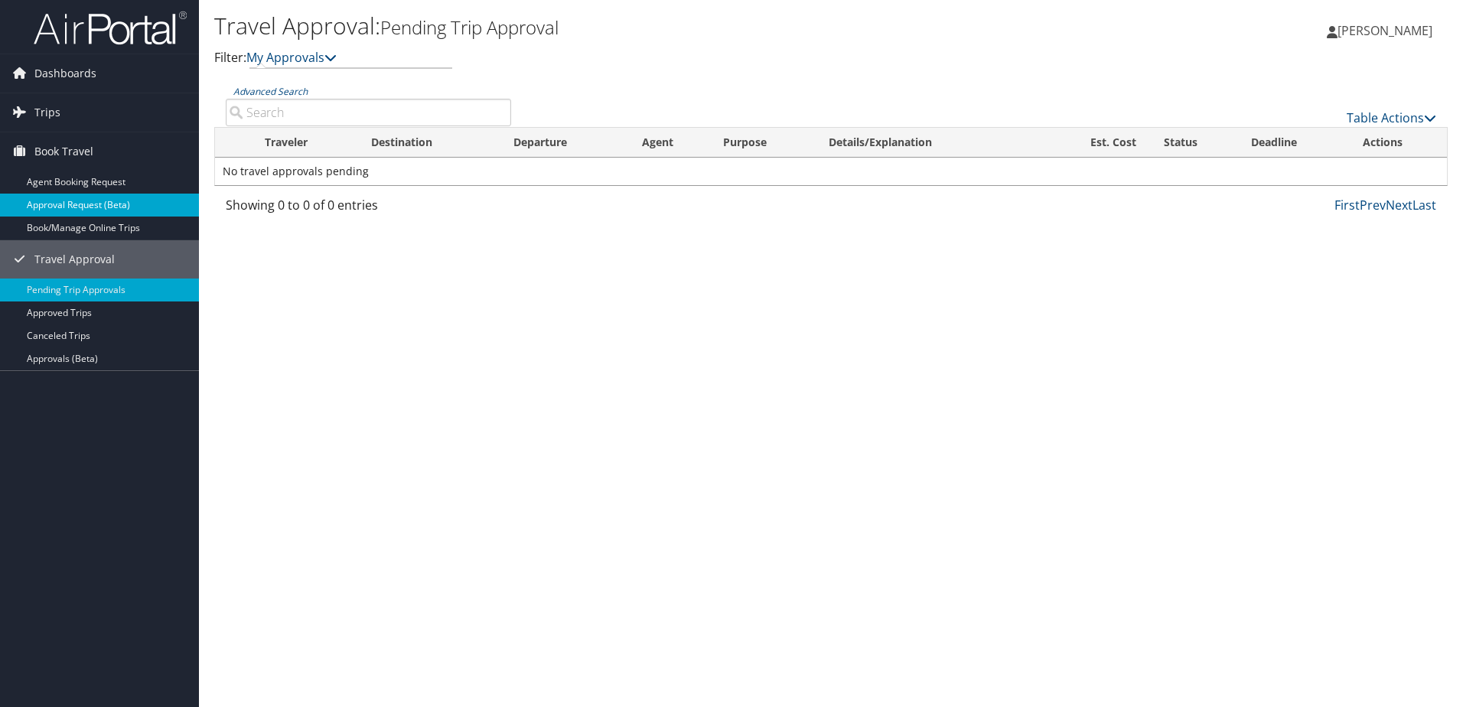
click at [90, 207] on link "Approval Request (Beta)" at bounding box center [99, 205] width 199 height 23
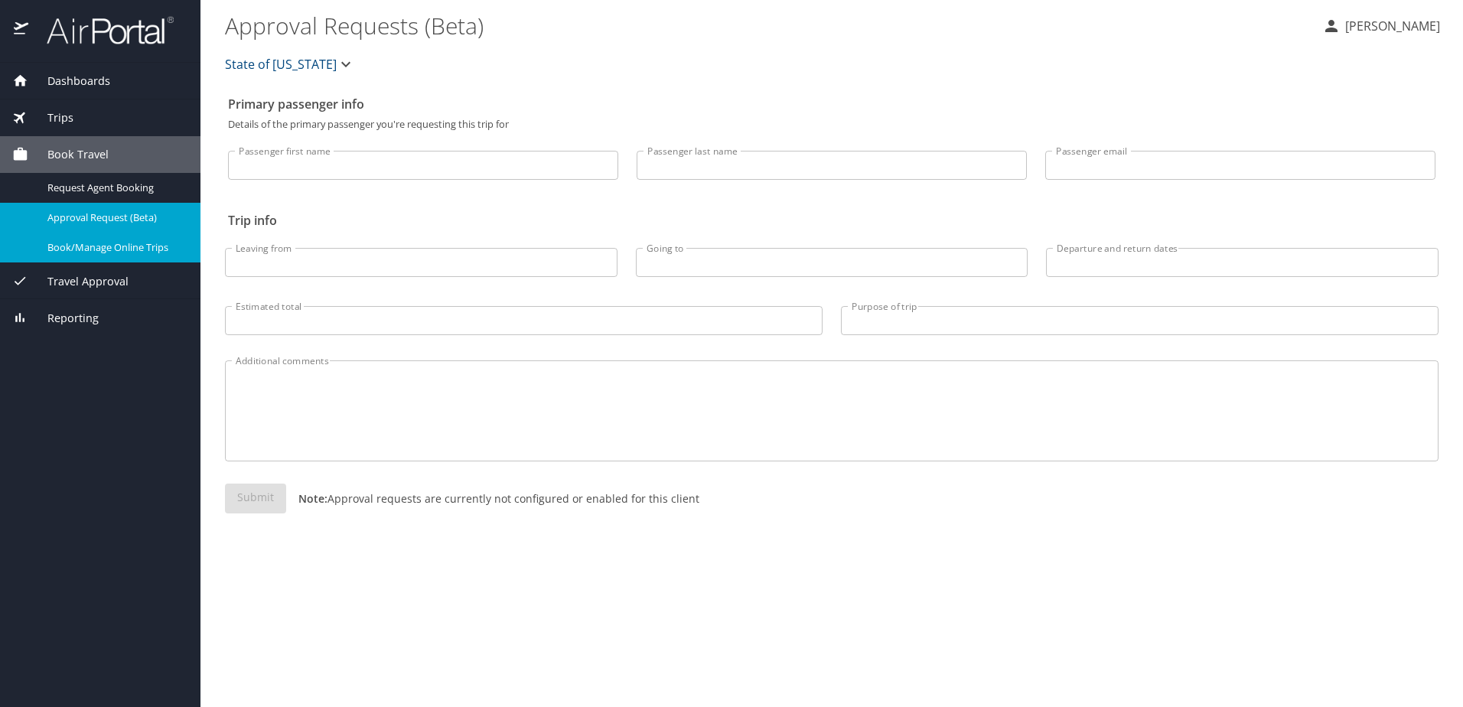
select select "US"
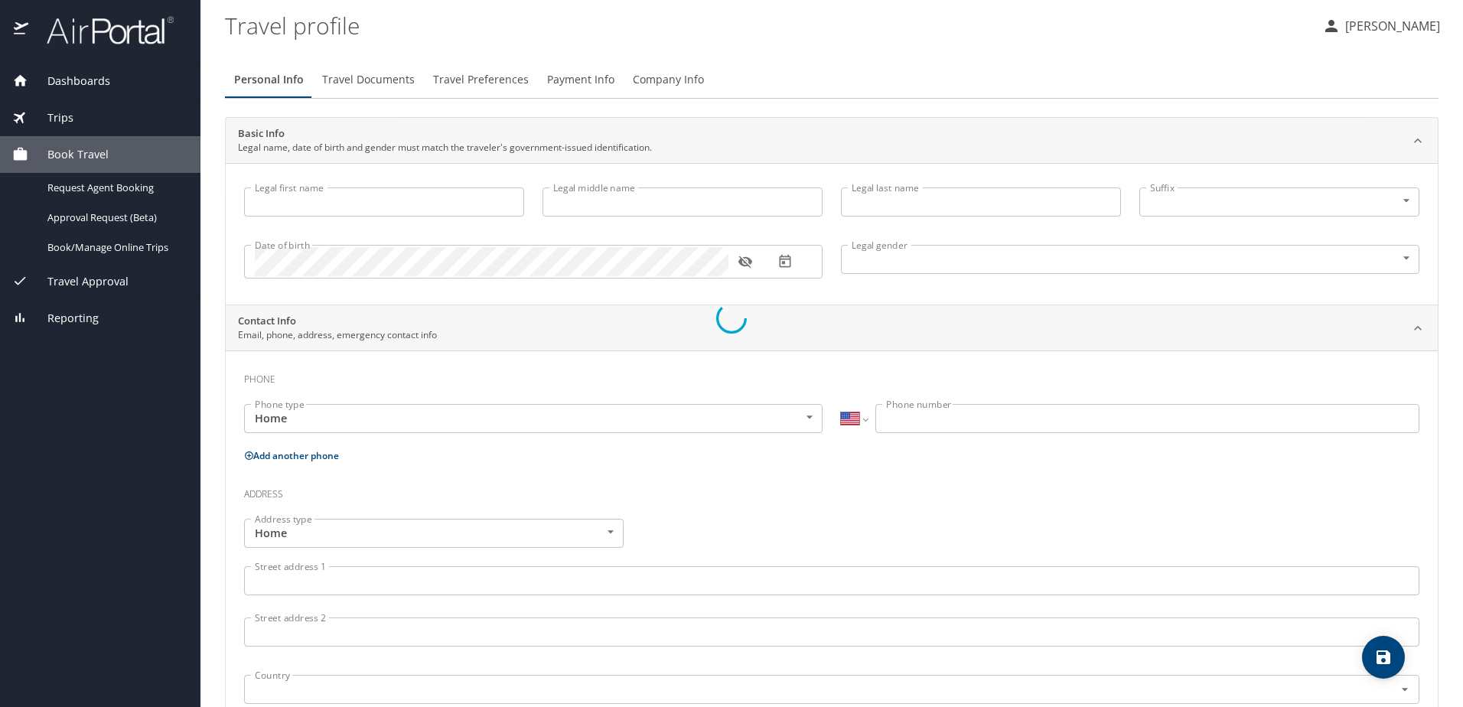
type input "[PERSON_NAME]"
type input "Raiser"
type input "[DEMOGRAPHIC_DATA]"
type input "[PERSON_NAME]"
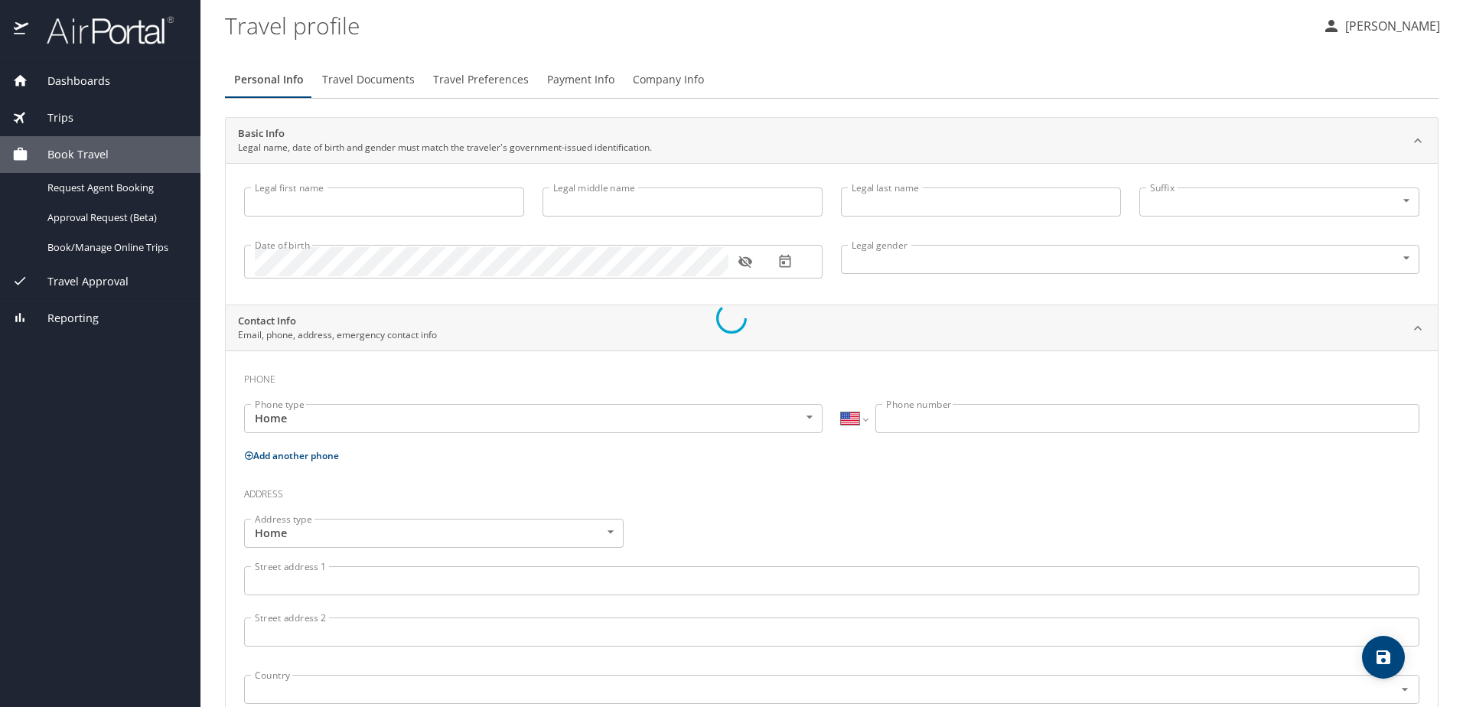
type input "Raiser"
type input "[PHONE_NUMBER]"
type input "[EMAIL_ADDRESS][DOMAIN_NAME]"
select select "US"
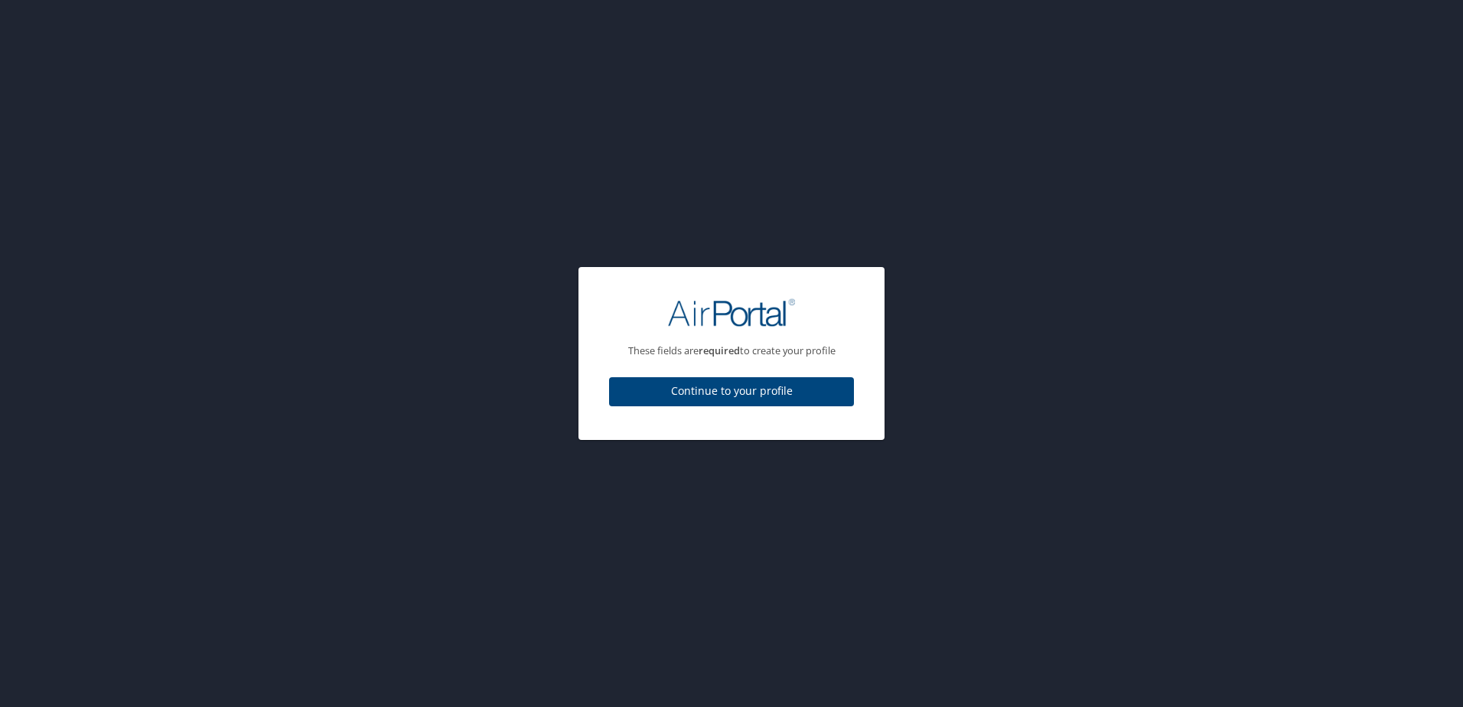
click at [740, 414] on div "Continue to your profile" at bounding box center [731, 396] width 245 height 51
click at [744, 403] on button "Continue to your profile" at bounding box center [731, 392] width 245 height 30
select select "US"
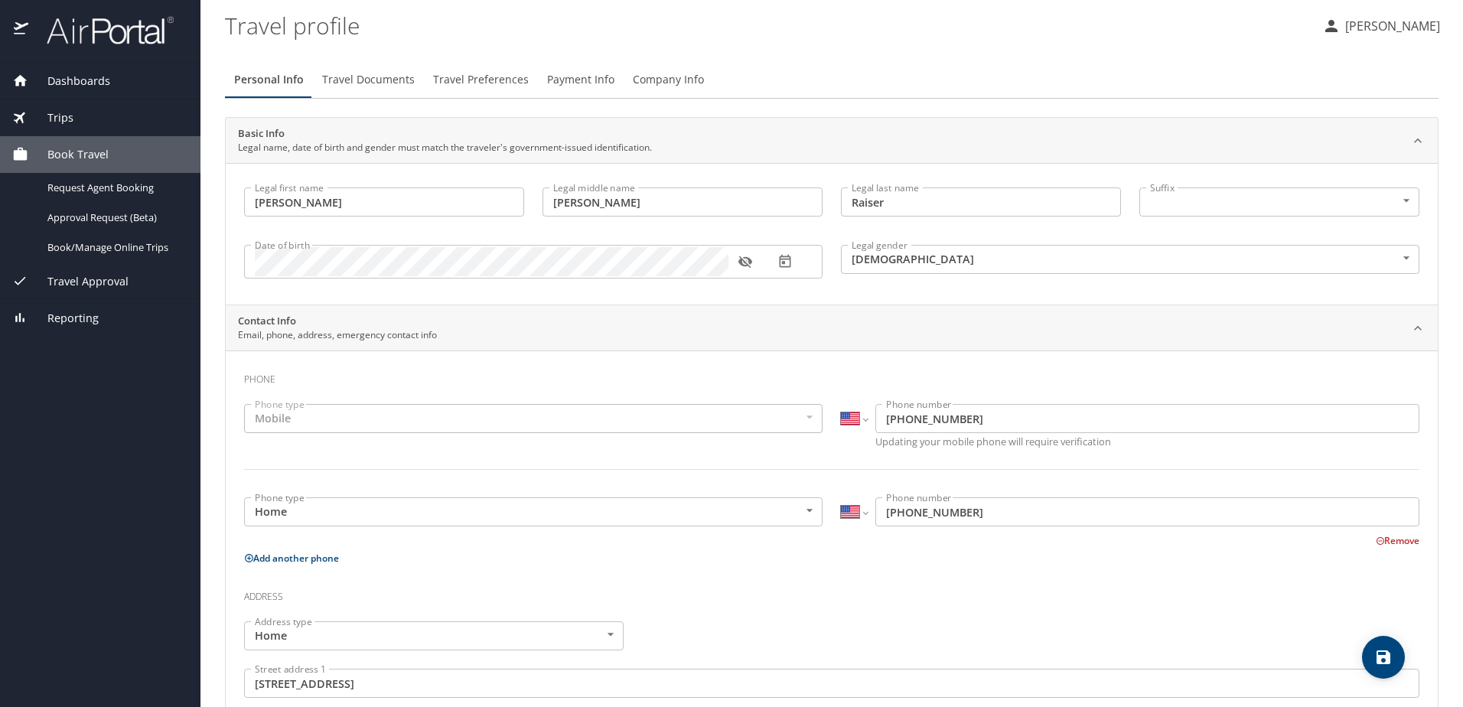
click at [1407, 666] on div "Street address 1 9833 W Saratoga Pl Street address 1" at bounding box center [831, 684] width 1193 height 51
click at [1397, 658] on span "save" at bounding box center [1383, 657] width 43 height 18
select select "US"
click at [92, 99] on div "Trips" at bounding box center [100, 117] width 200 height 37
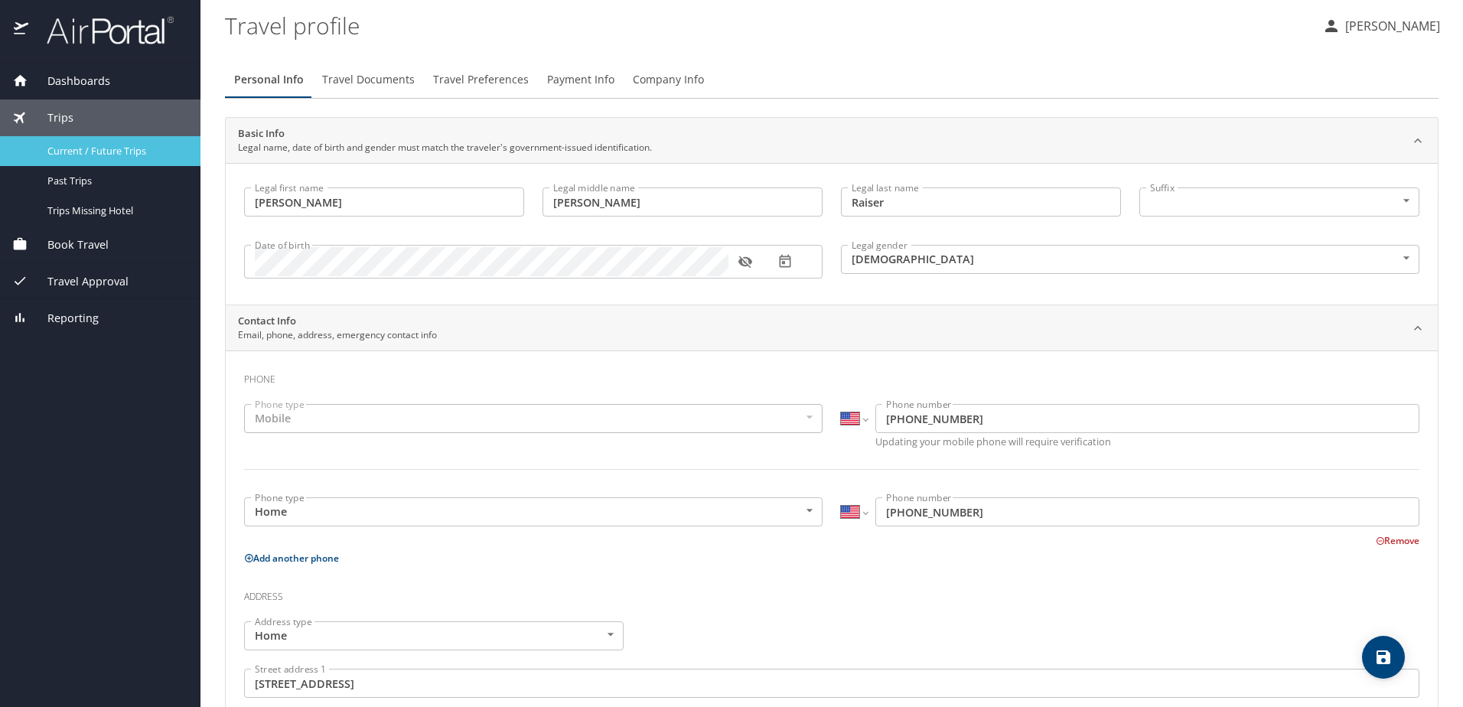
click at [103, 145] on span "Current / Future Trips" at bounding box center [114, 151] width 135 height 15
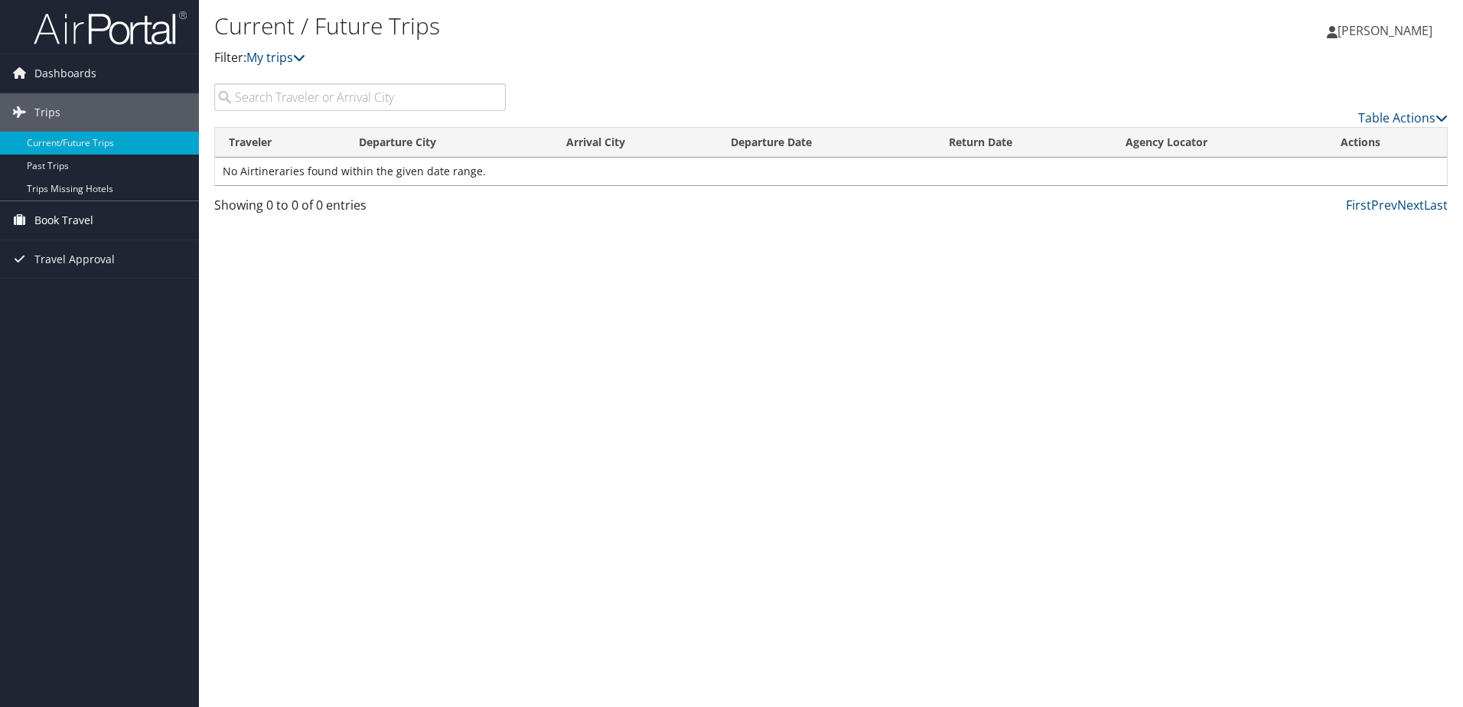
click at [132, 215] on link "Book Travel" at bounding box center [99, 220] width 199 height 38
click at [104, 147] on link "Current/Future Trips" at bounding box center [99, 143] width 199 height 23
click at [86, 149] on link "Current/Future Trips" at bounding box center [99, 143] width 199 height 23
click at [81, 82] on span "Dashboards" at bounding box center [65, 73] width 62 height 38
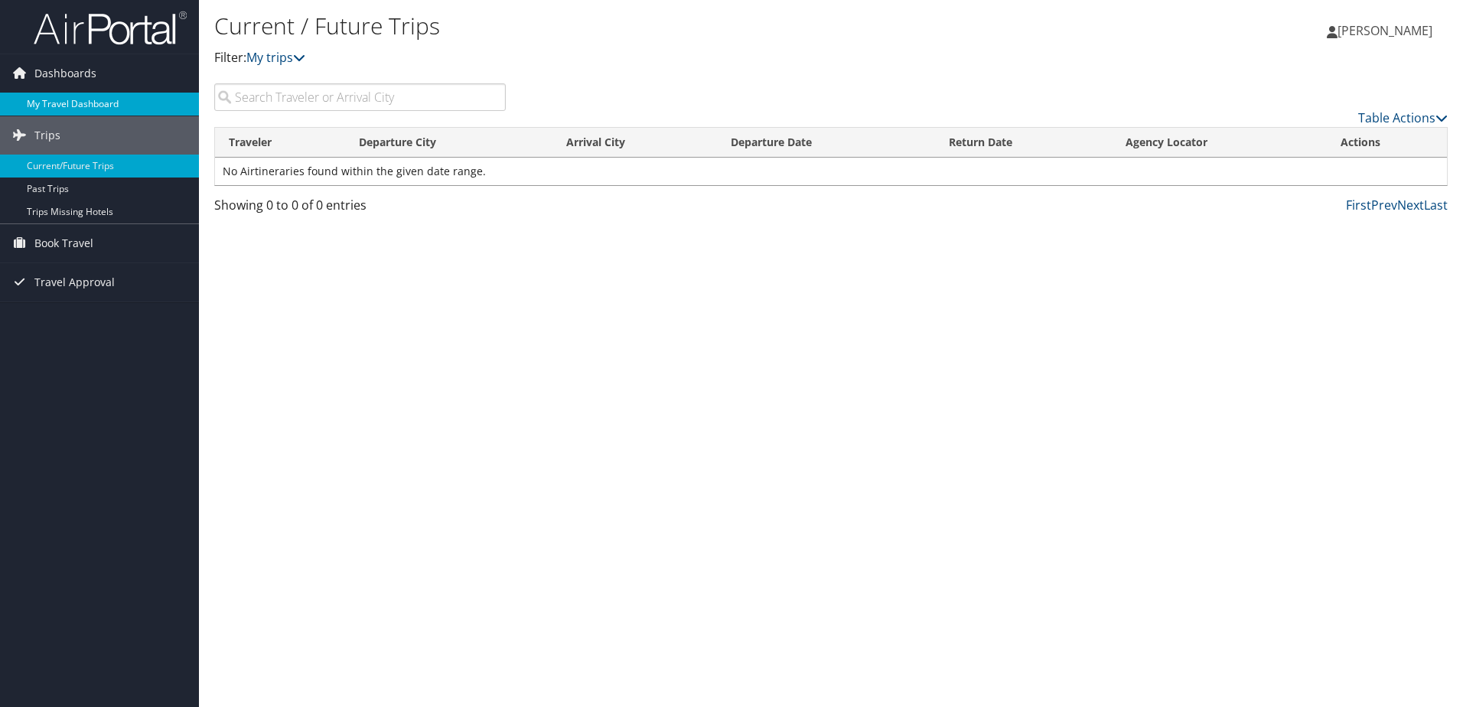
click at [87, 106] on link "My Travel Dashboard" at bounding box center [99, 104] width 199 height 23
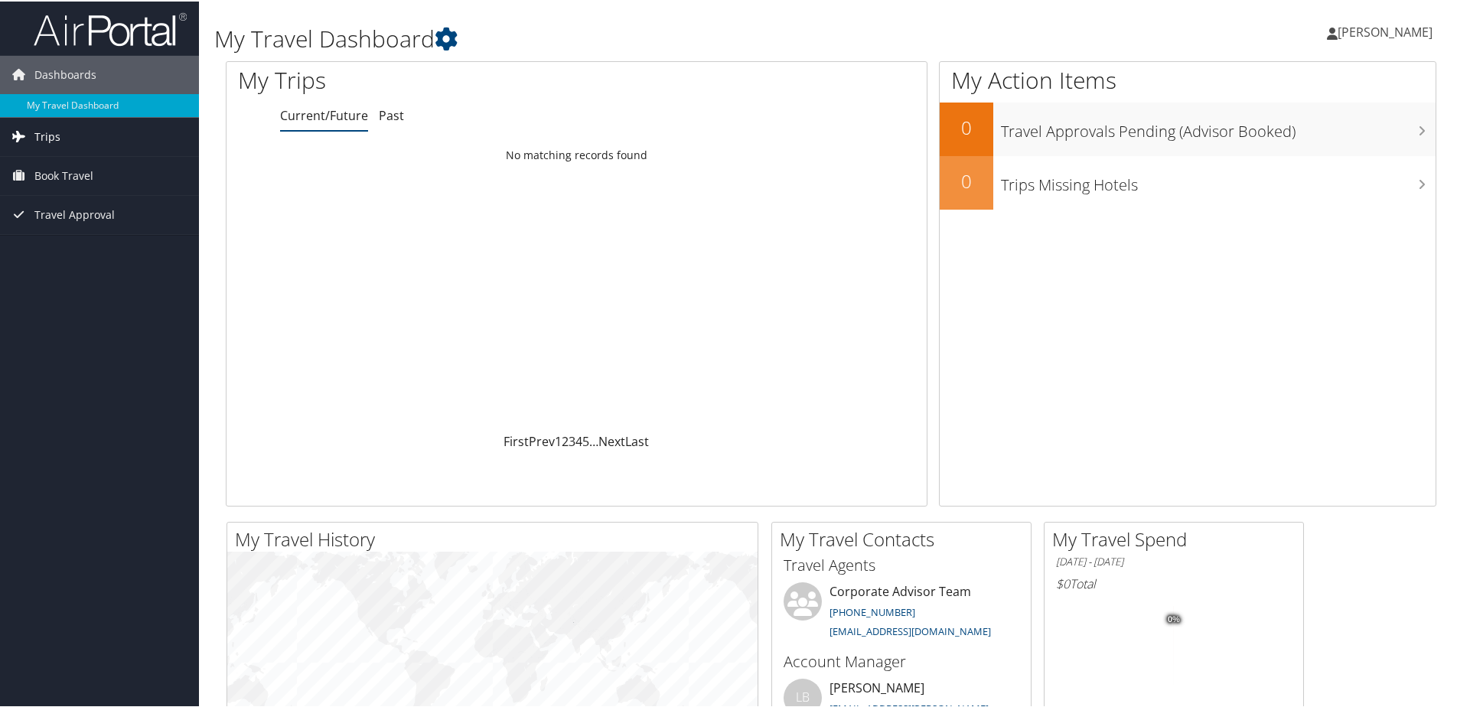
click at [92, 135] on link "Trips" at bounding box center [99, 135] width 199 height 38
click at [116, 156] on link "Current/Future Trips" at bounding box center [99, 166] width 199 height 23
